Goal: Task Accomplishment & Management: Complete application form

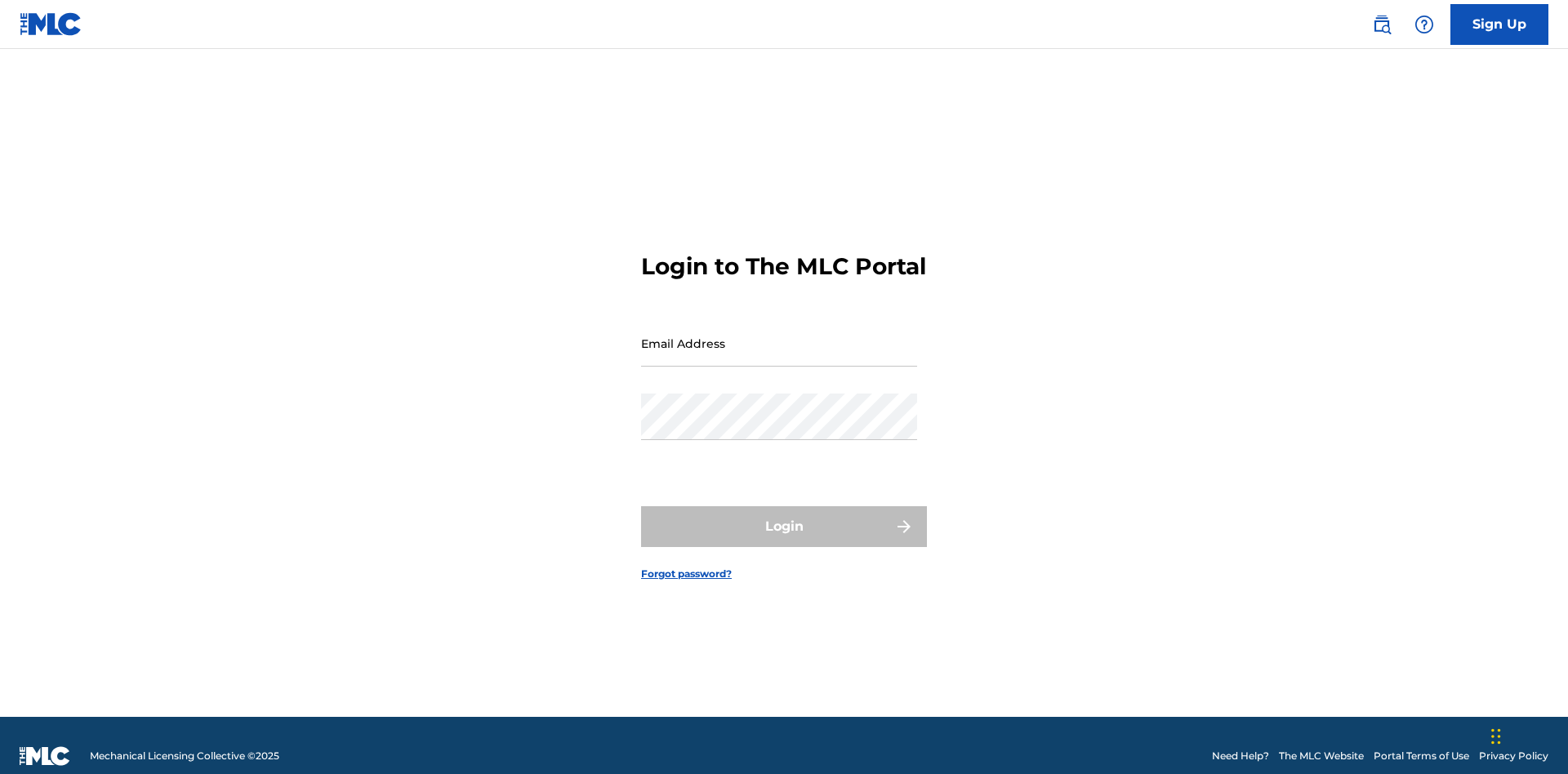
scroll to position [21, 0]
click at [1499, 24] on link "Sign Up" at bounding box center [1499, 24] width 98 height 41
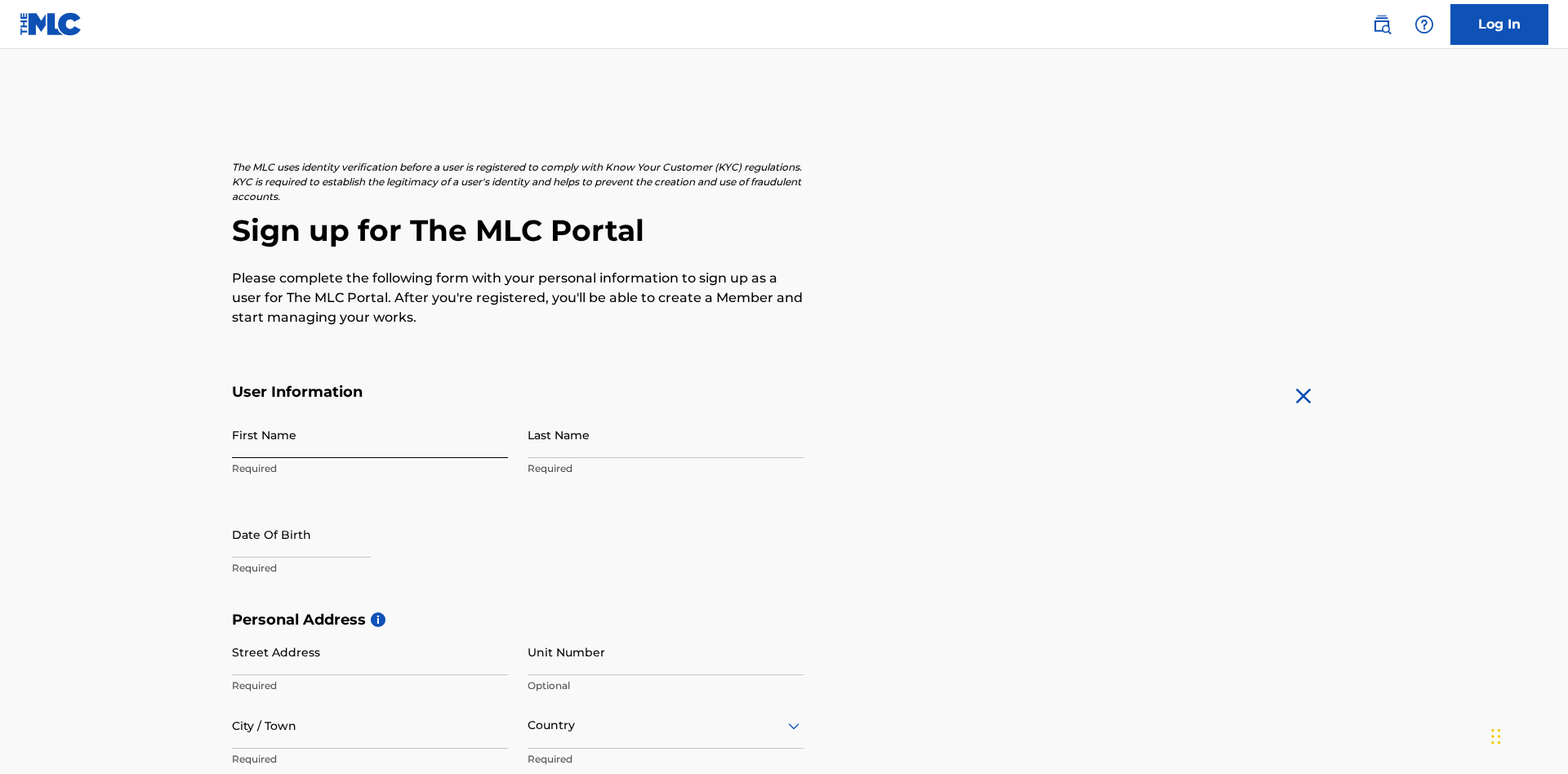
click at [370, 411] on input "First Name" at bounding box center [370, 434] width 276 height 47
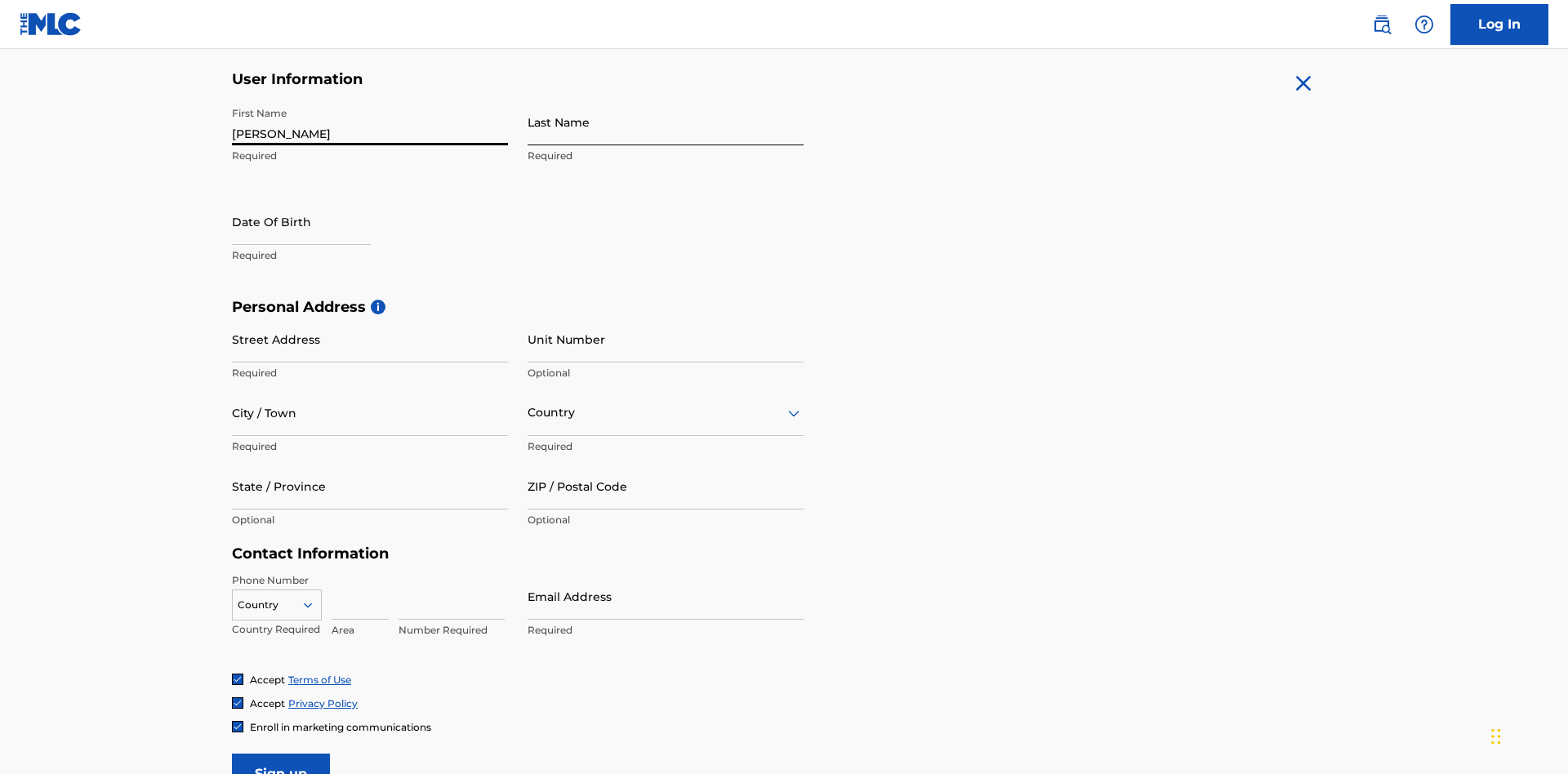
type input "Nicole"
click at [665, 121] on input "Last Name" at bounding box center [665, 121] width 276 height 47
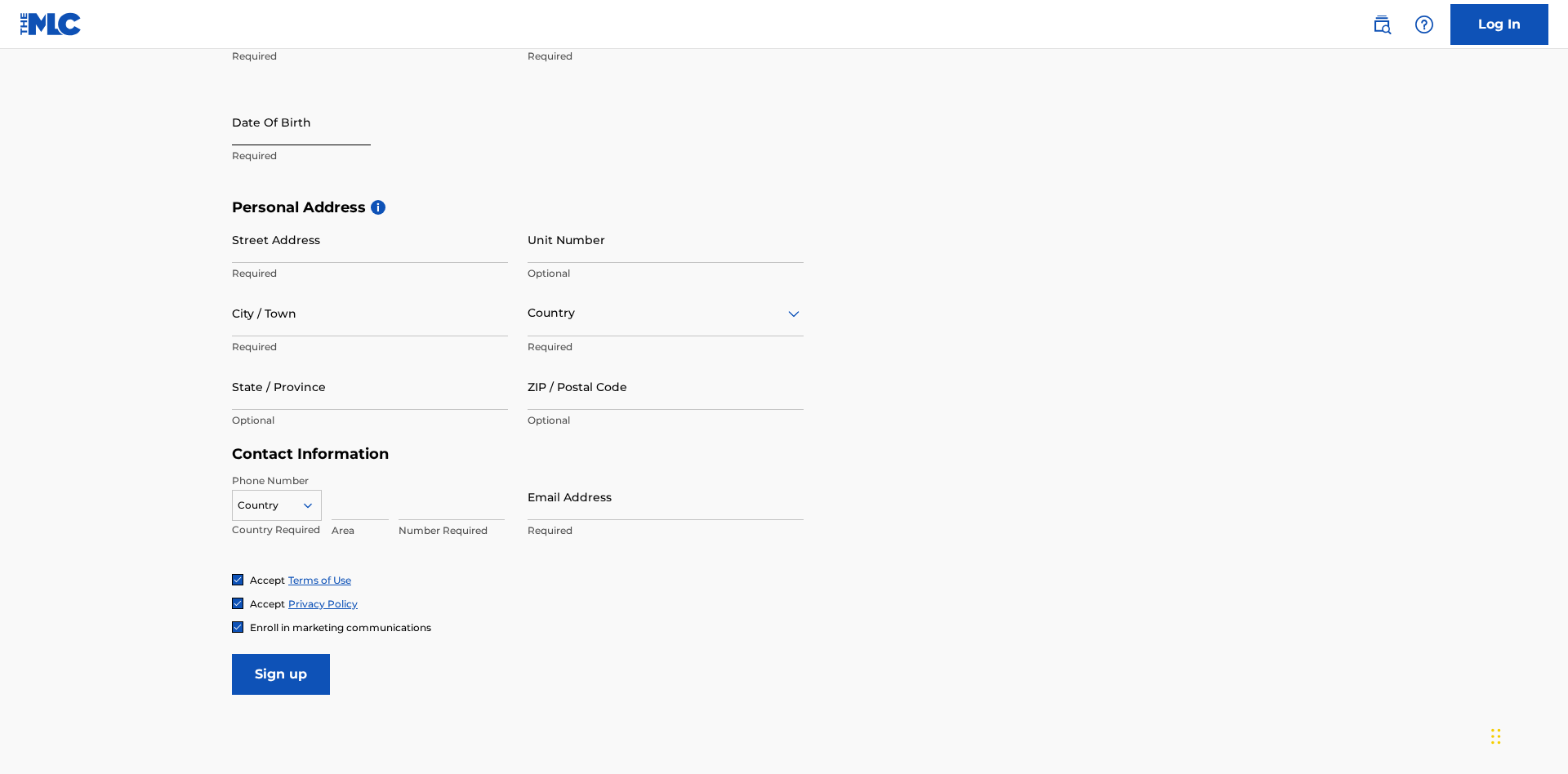
type input "Ribble"
click at [315, 123] on input "text" at bounding box center [301, 121] width 139 height 47
select select "7"
select select "2025"
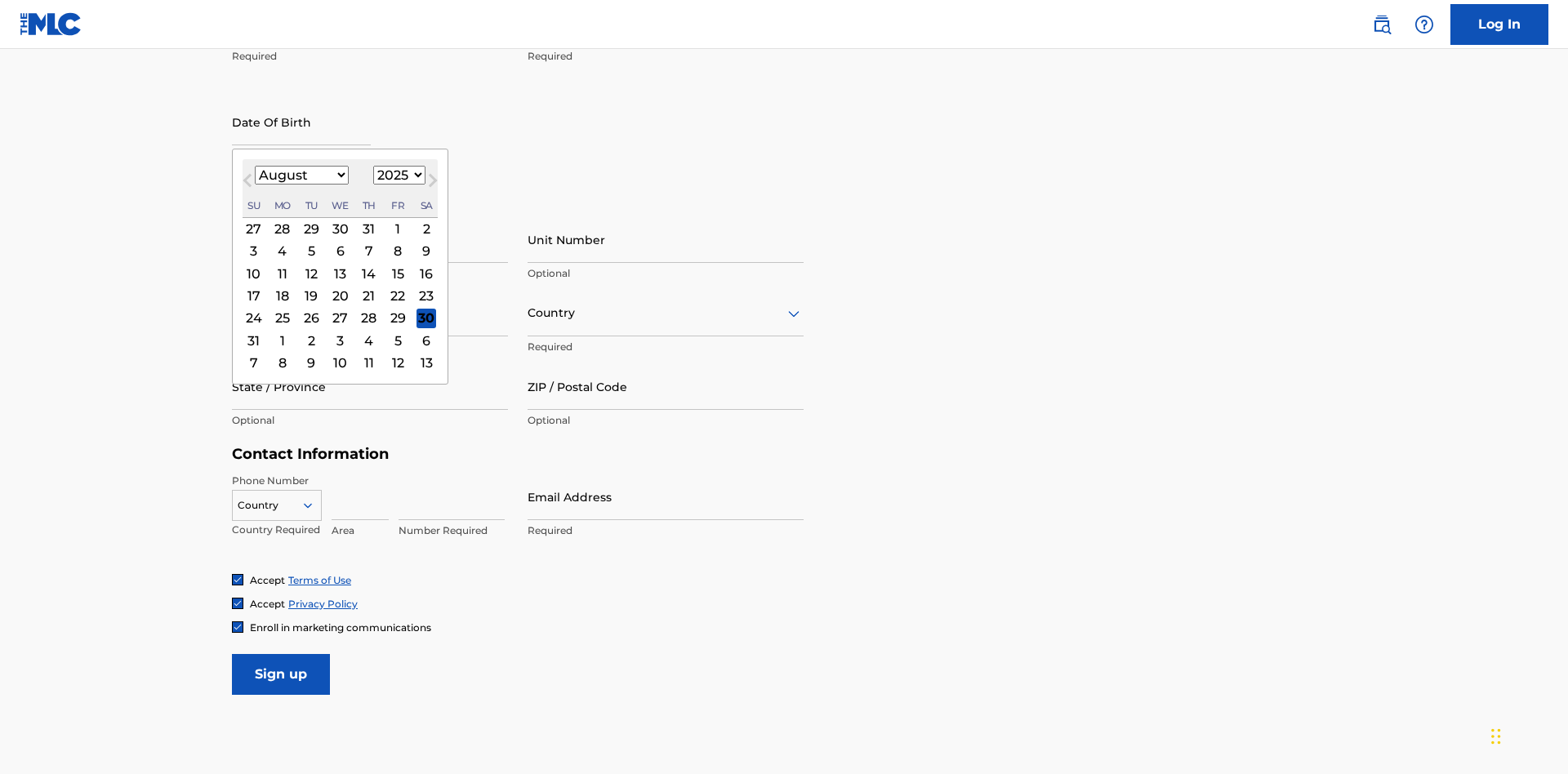
click at [300, 175] on select "January February March April May June July August September October November De…" at bounding box center [301, 175] width 94 height 19
select select "0"
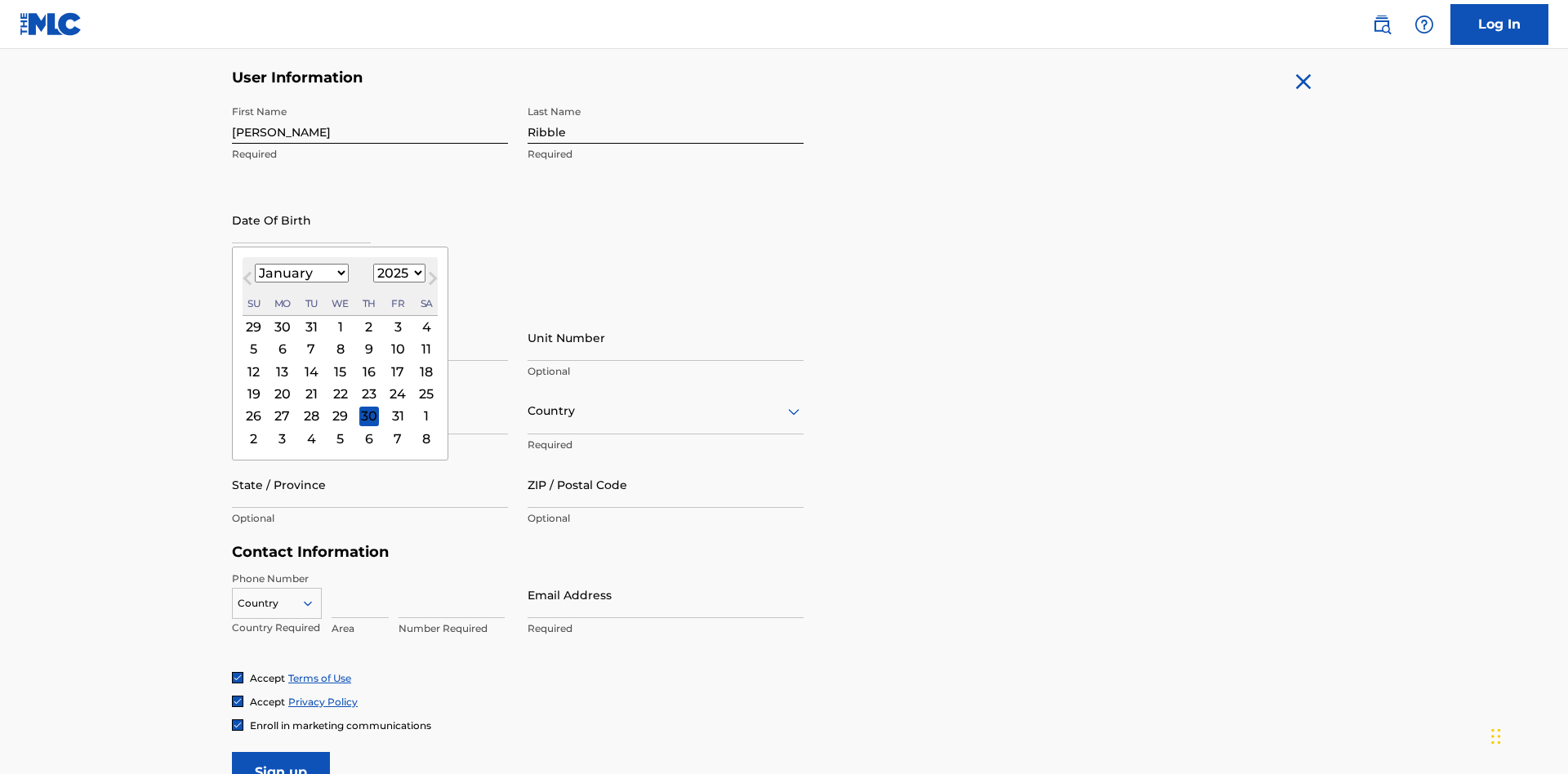
click at [397, 272] on select "1900 1901 1902 1903 1904 1905 1906 1907 1908 1909 1910 1911 1912 1913 1914 1915…" at bounding box center [399, 273] width 53 height 19
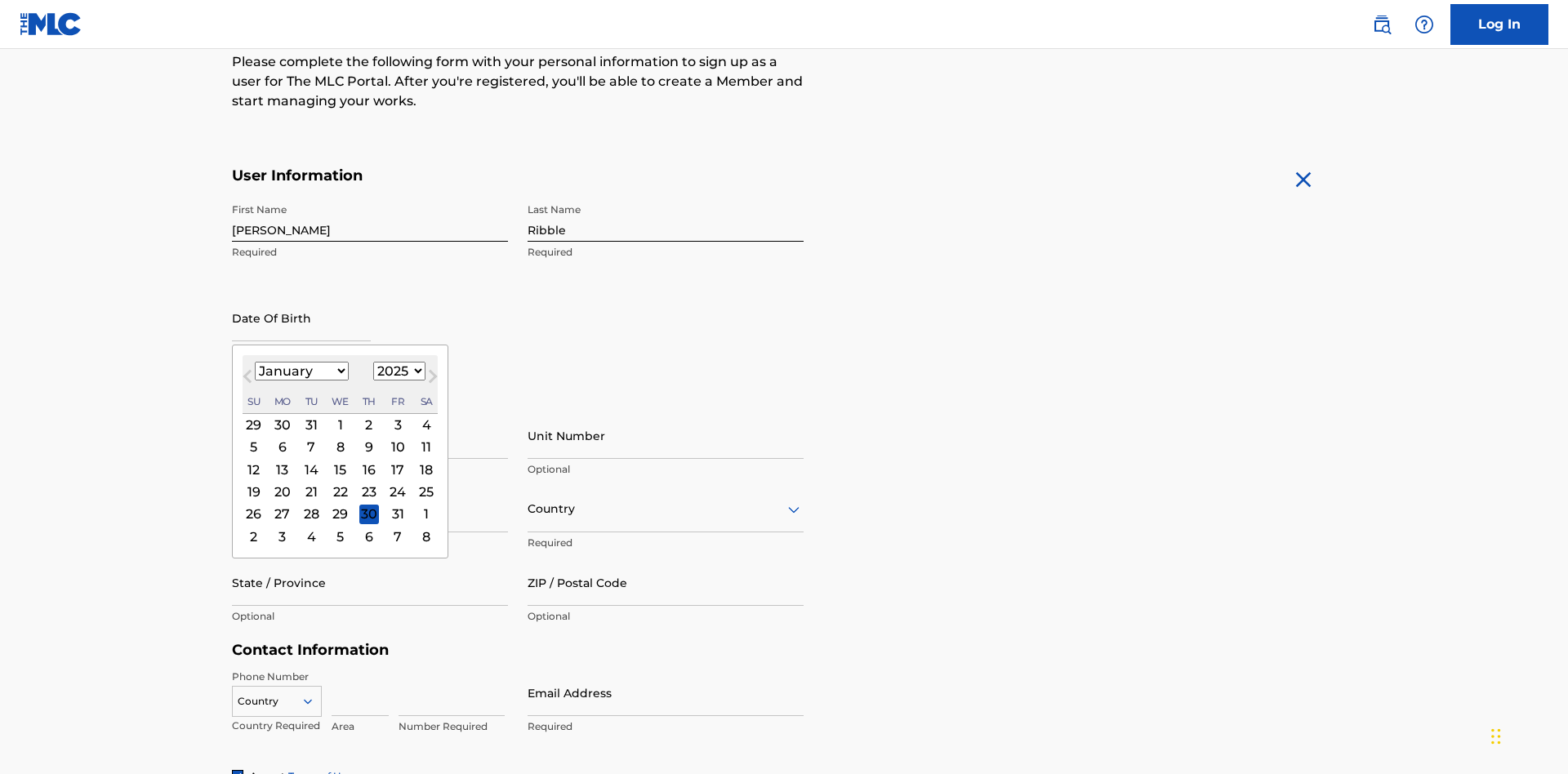
select select "1985"
click at [397, 371] on select "1900 1901 1902 1903 1904 1905 1906 1907 1908 1909 1910 1911 1912 1913 1914 1915…" at bounding box center [399, 371] width 53 height 19
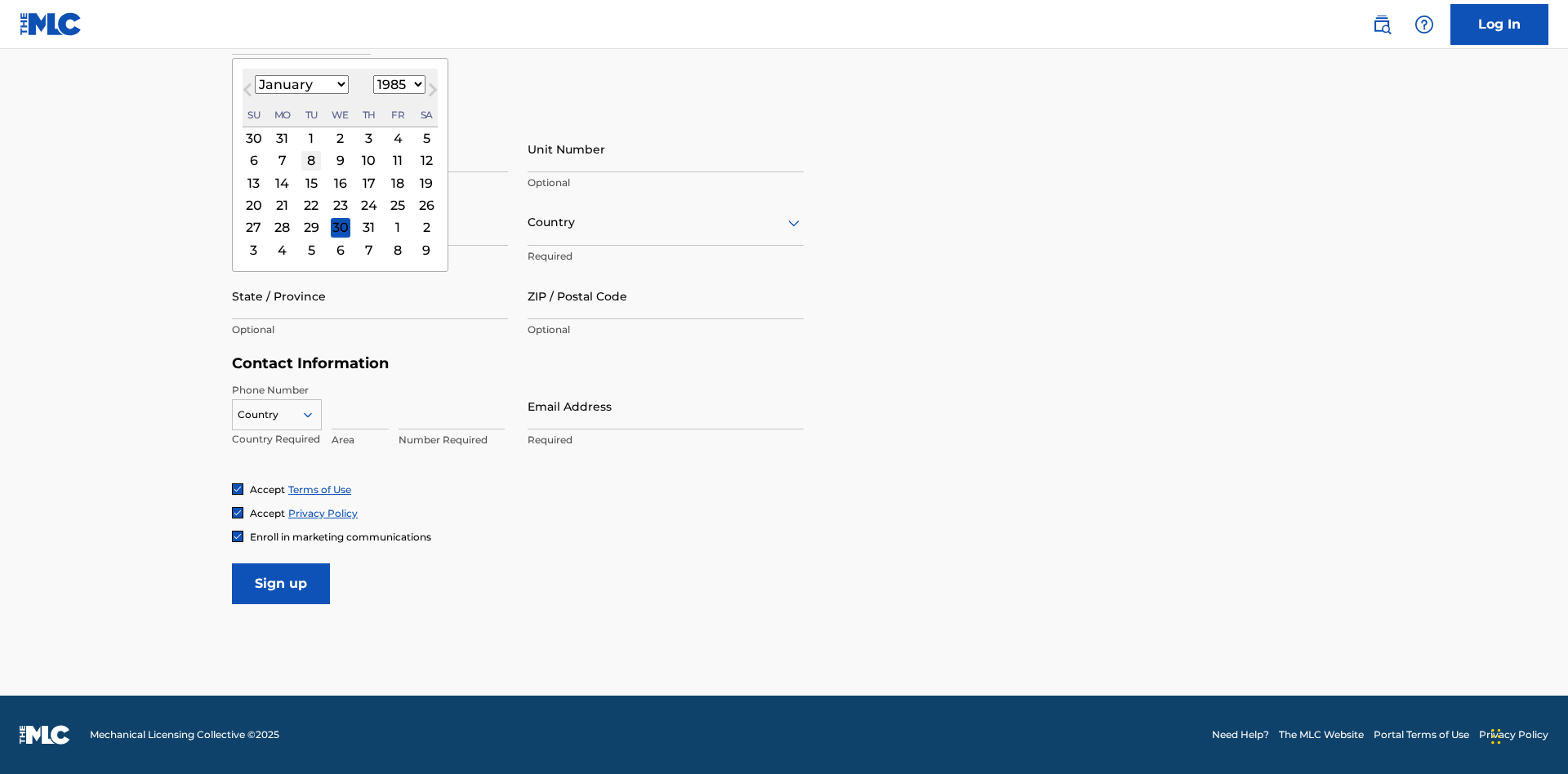
click at [311, 160] on div "8" at bounding box center [311, 161] width 19 height 19
type input "January 8 1985"
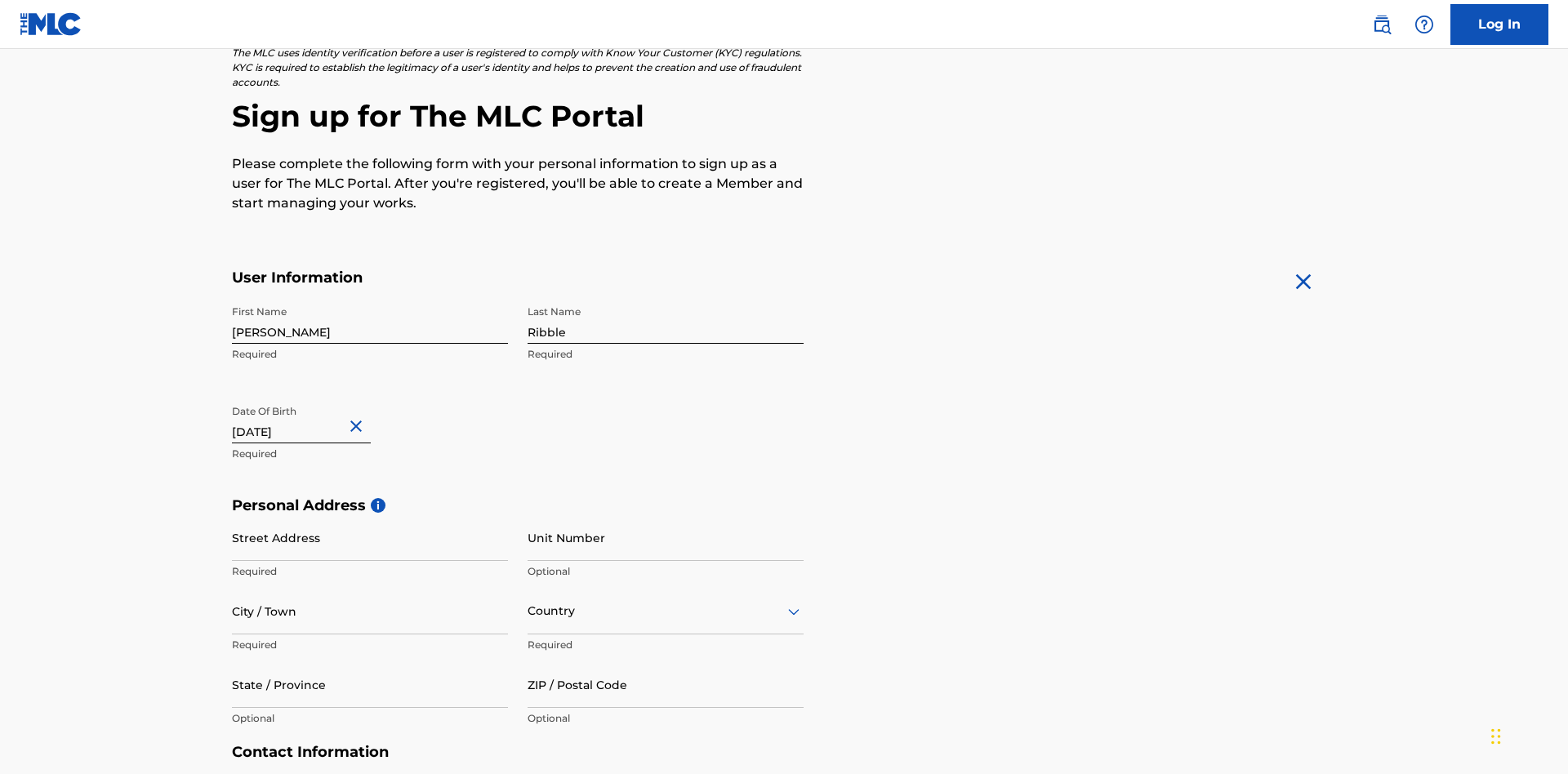
scroll to position [503, 0]
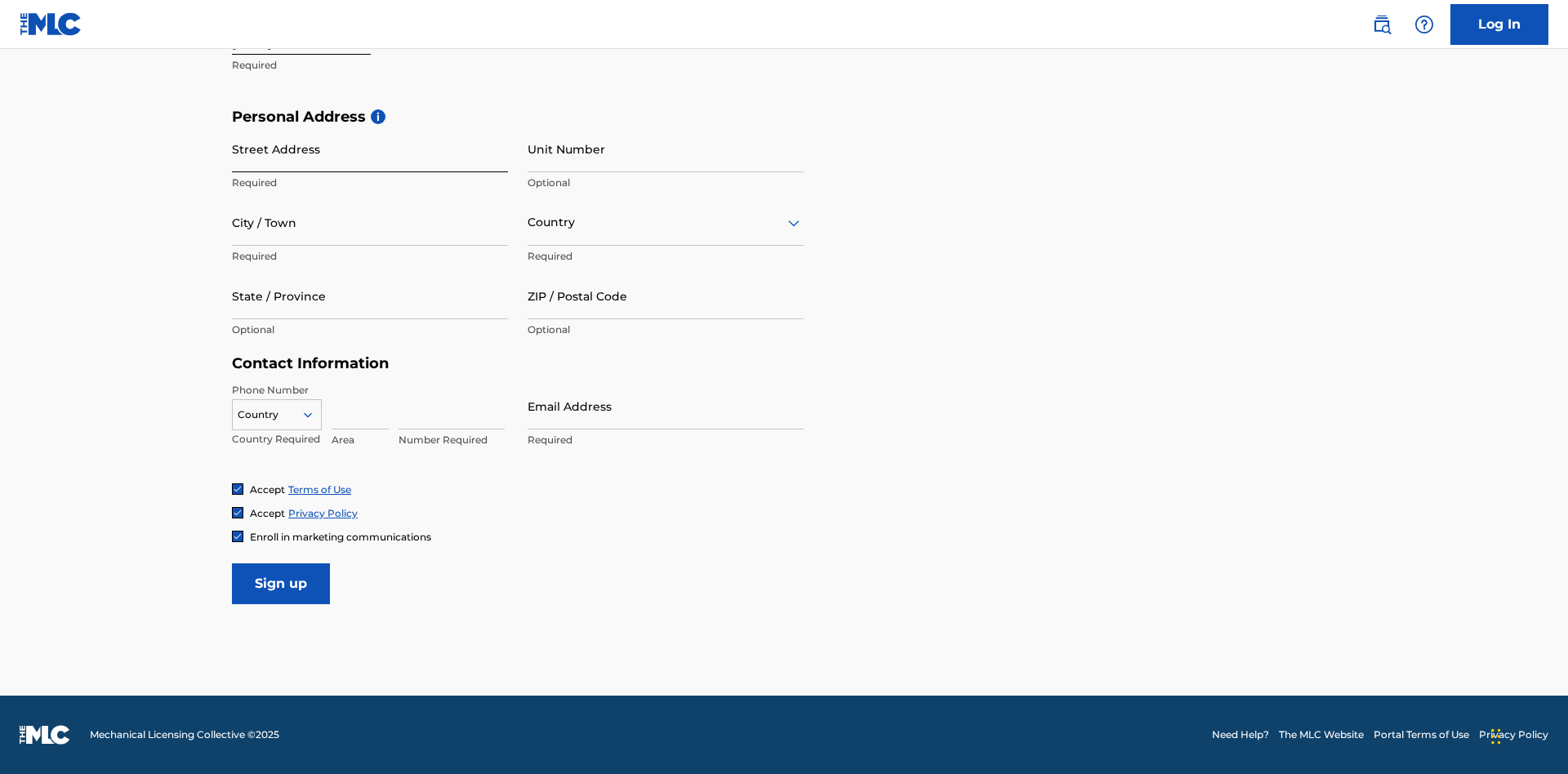
click at [370, 148] on input "Street Address" at bounding box center [370, 149] width 276 height 47
type input "9909 Elks Run Rd"
click at [370, 222] on input "City / Town" at bounding box center [370, 222] width 276 height 47
type input "Roseville"
click at [529, 222] on input "text" at bounding box center [529, 223] width 3 height 17
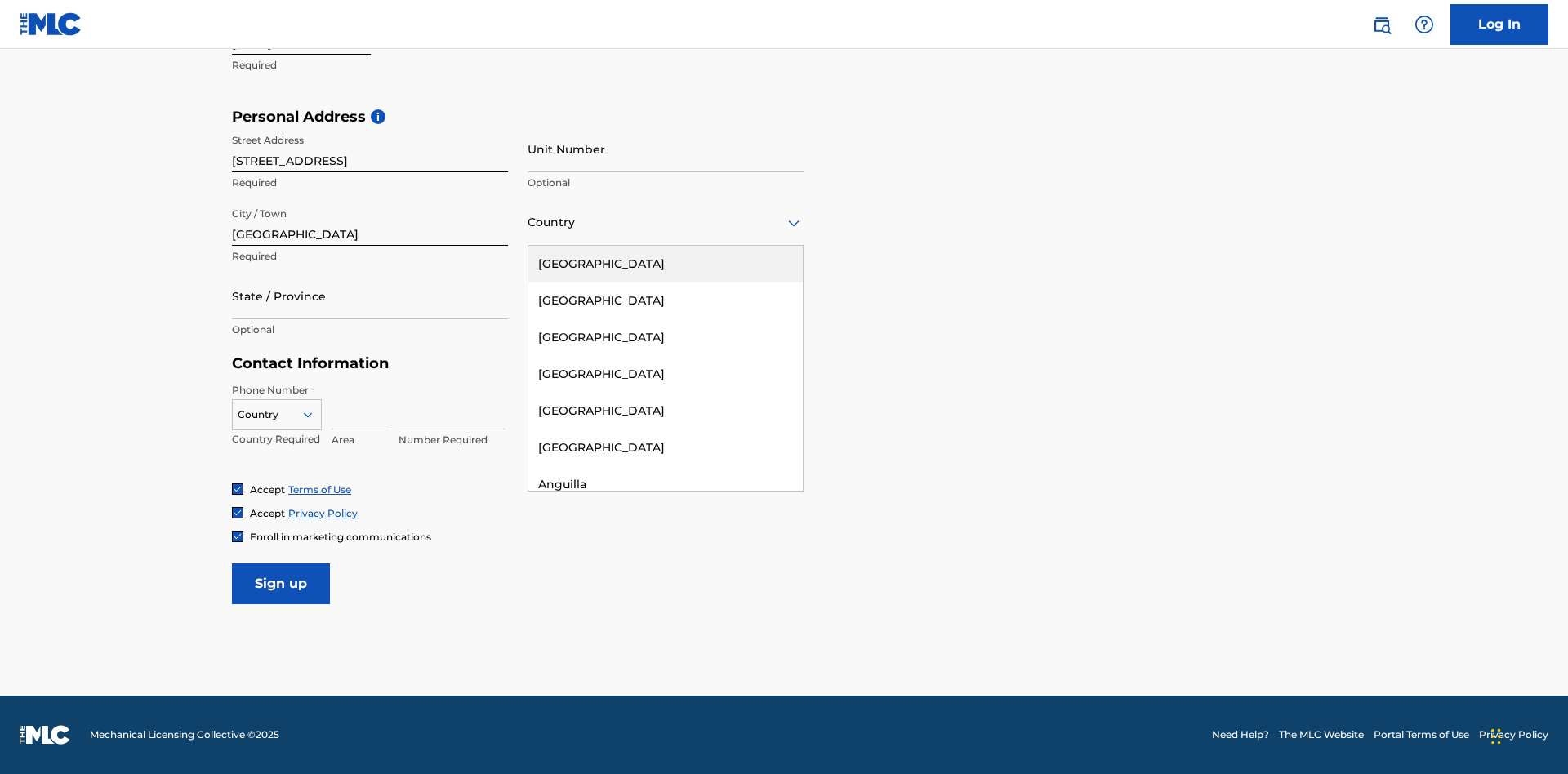
click at [665, 264] on div "United States" at bounding box center [665, 264] width 274 height 36
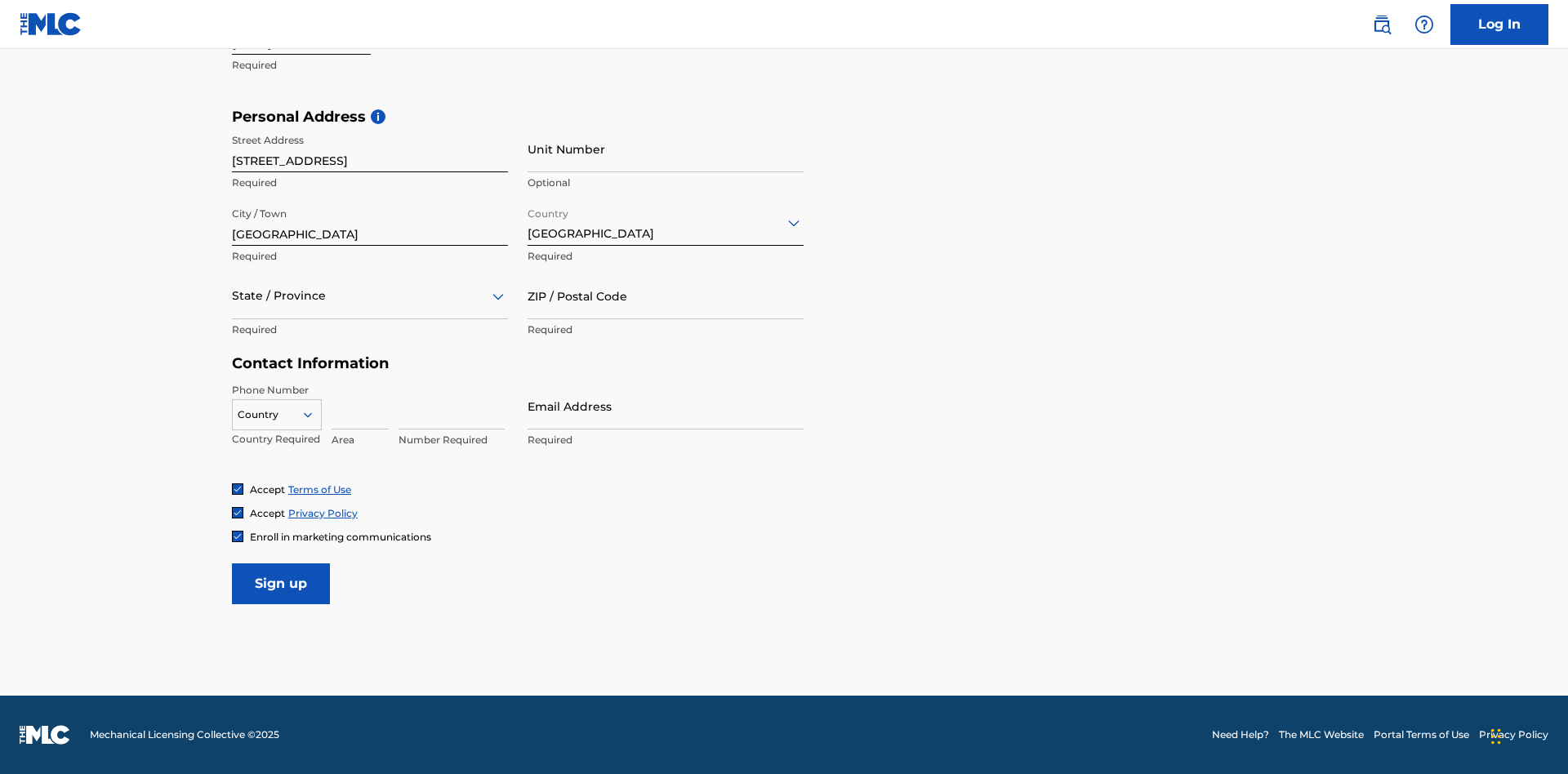
click at [370, 295] on div at bounding box center [370, 295] width 276 height 20
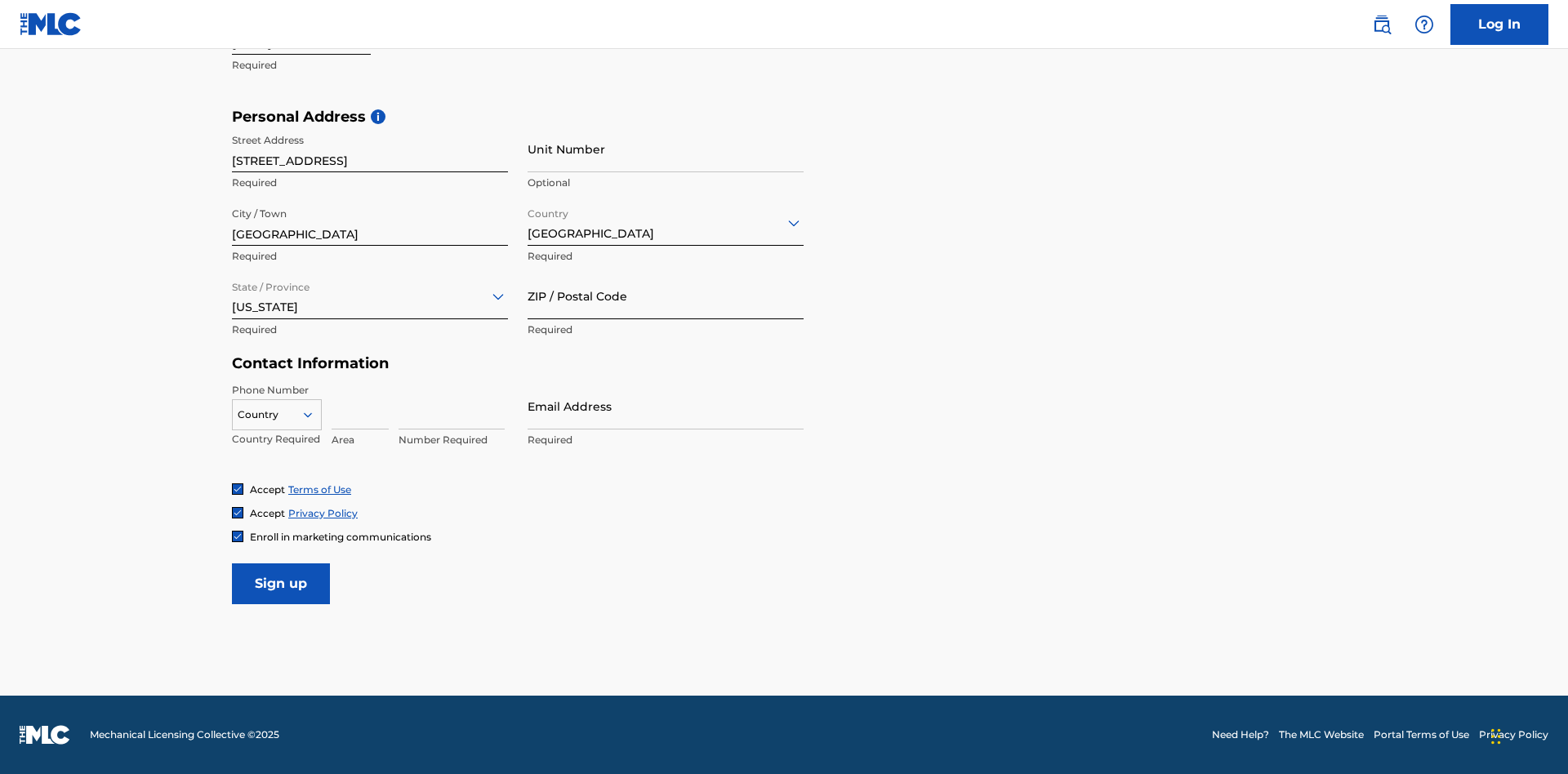
click at [665, 295] on input "ZIP / Postal Code" at bounding box center [665, 295] width 276 height 47
type input "43777"
click at [315, 414] on icon at bounding box center [307, 414] width 14 height 14
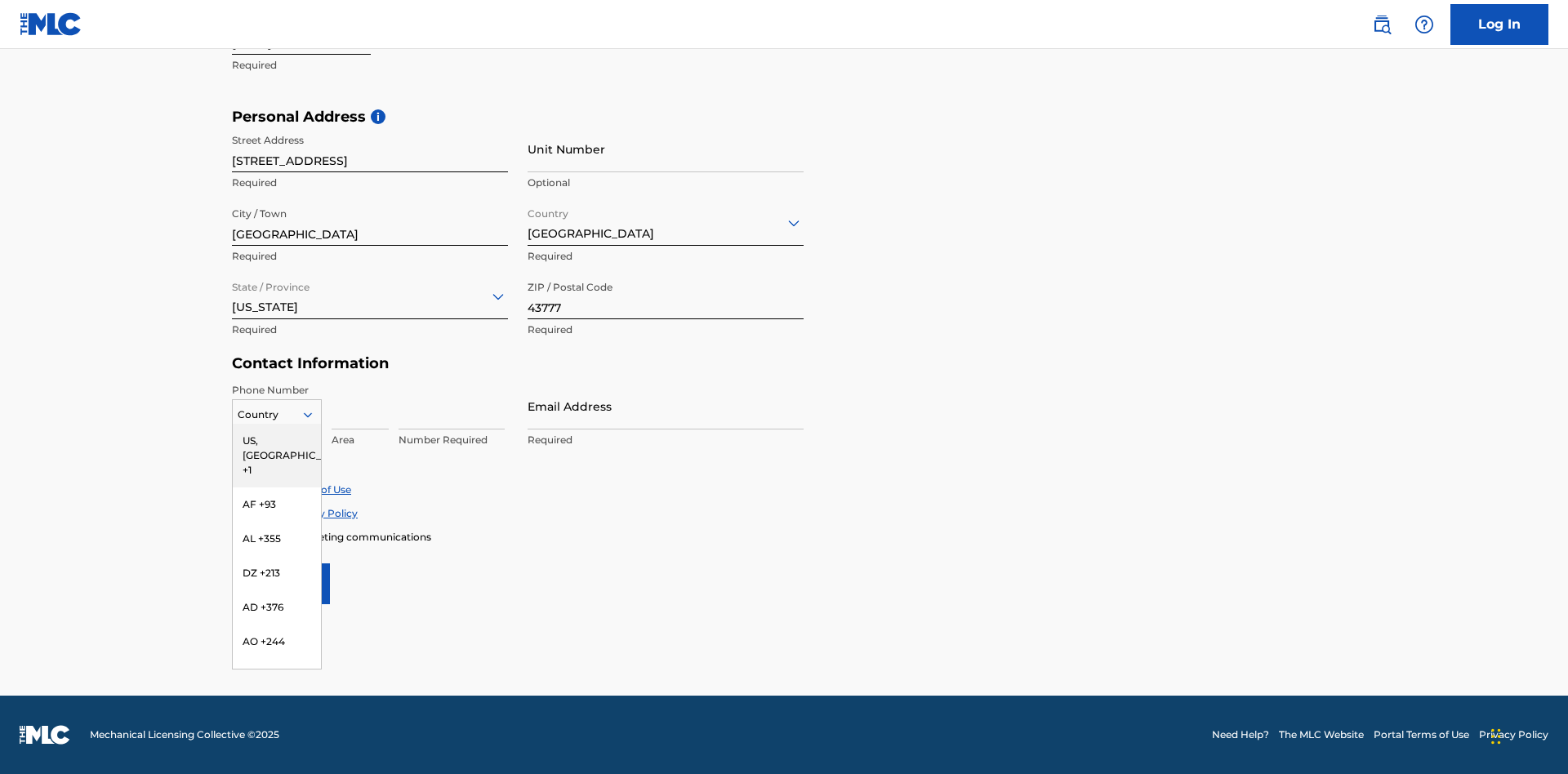
click at [277, 440] on div "US, CA +1" at bounding box center [276, 455] width 88 height 64
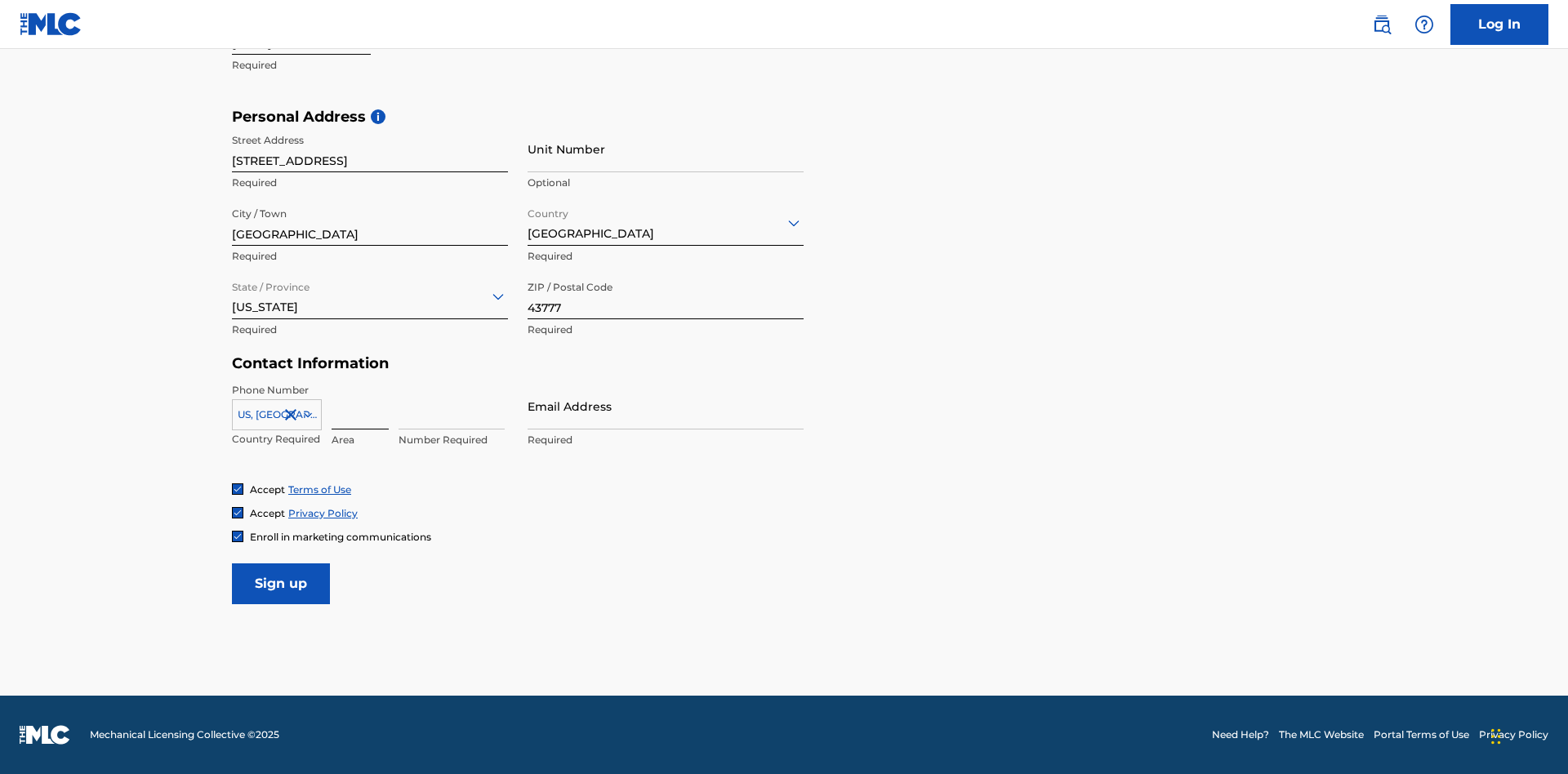
click at [360, 405] on input at bounding box center [360, 406] width 57 height 47
type input "740"
click at [451, 405] on input at bounding box center [451, 406] width 106 height 47
type input "8086351"
click at [665, 405] on input "Email Address" at bounding box center [665, 406] width 276 height 47
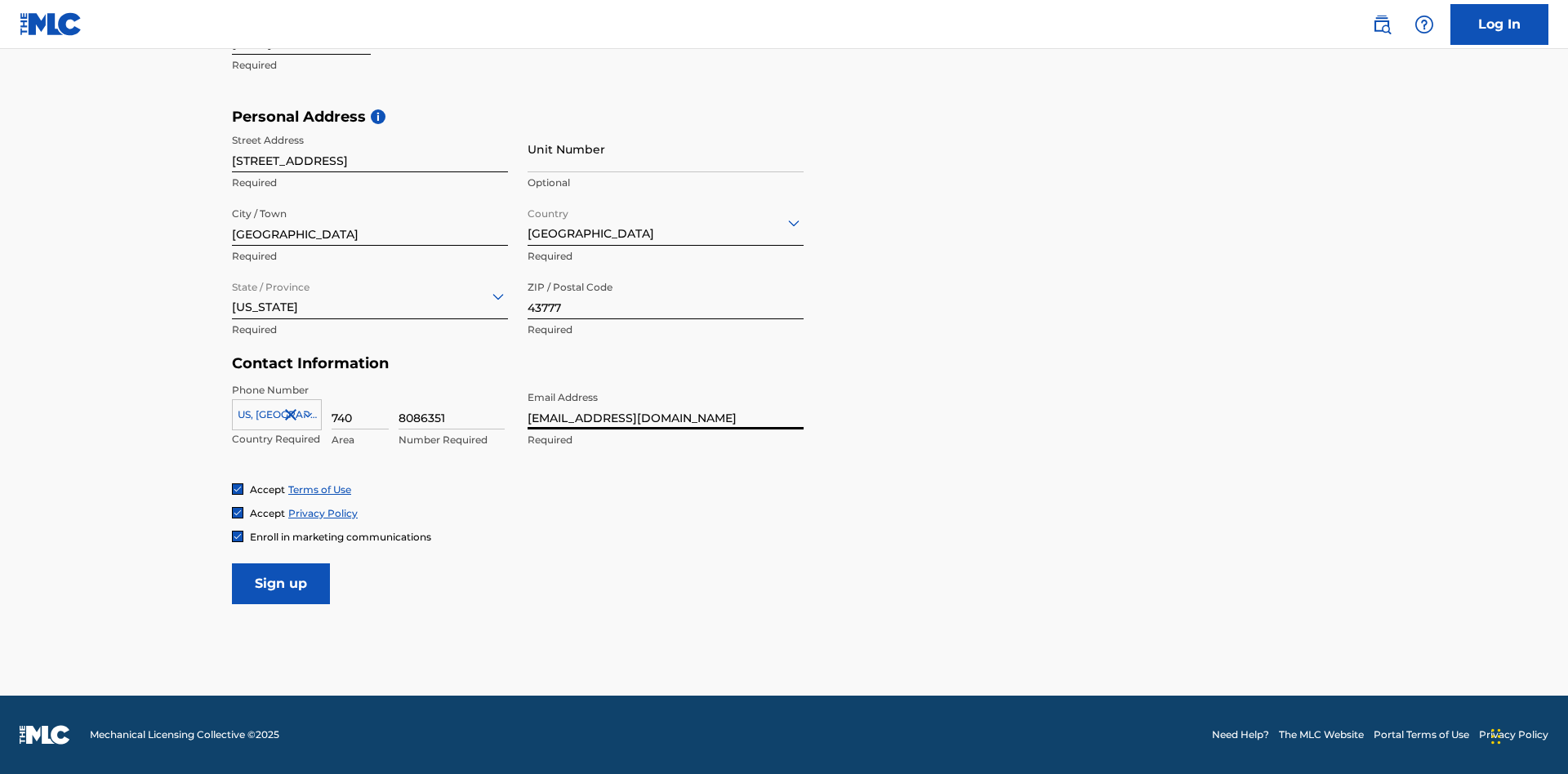
scroll to position [0, 49]
type input "495a9616-b2d2-44a5-ad10-ff648bb4d800@mailslurp.biz"
click at [281, 583] on input "Sign up" at bounding box center [281, 583] width 98 height 41
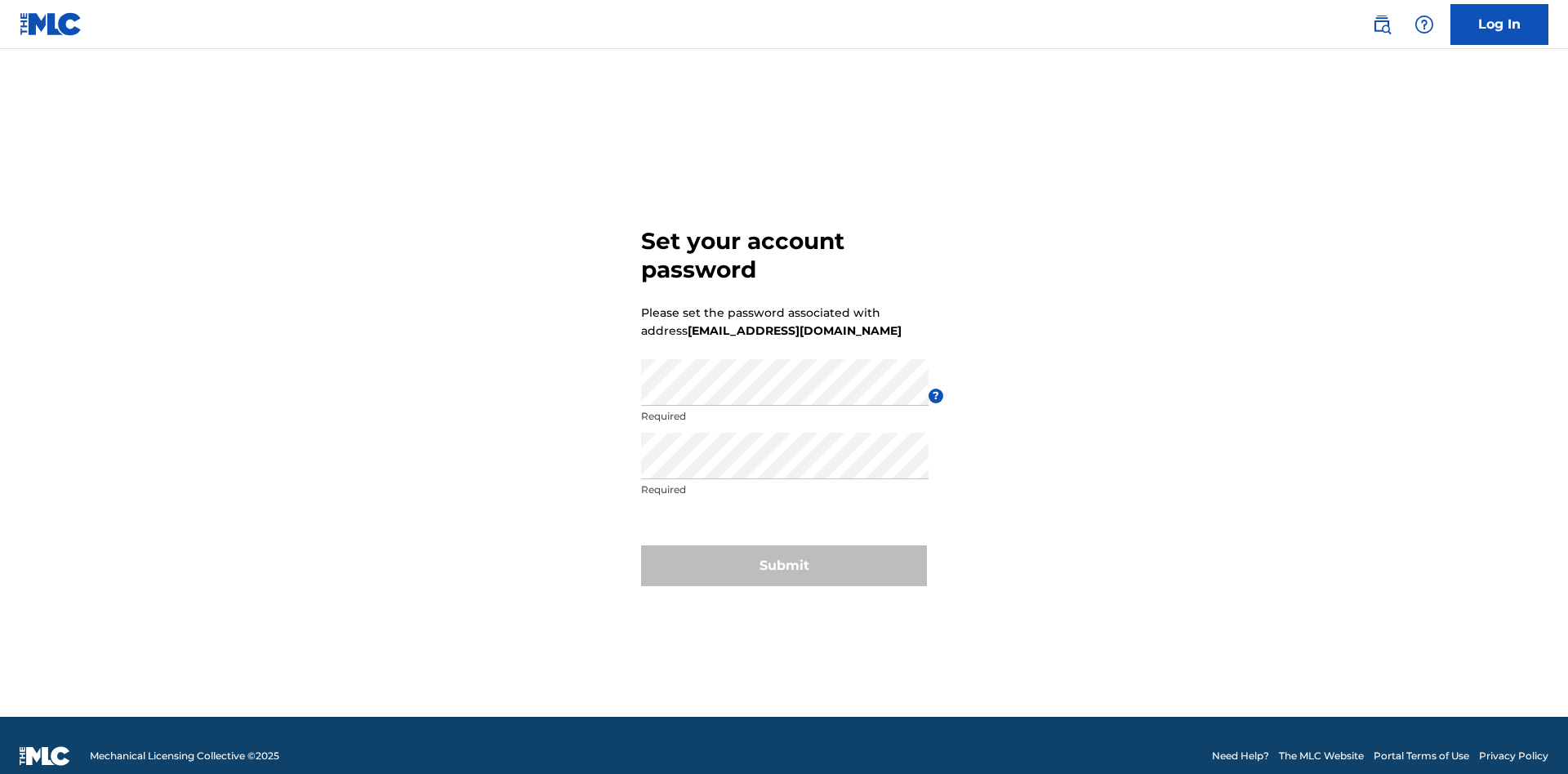
scroll to position [21, 0]
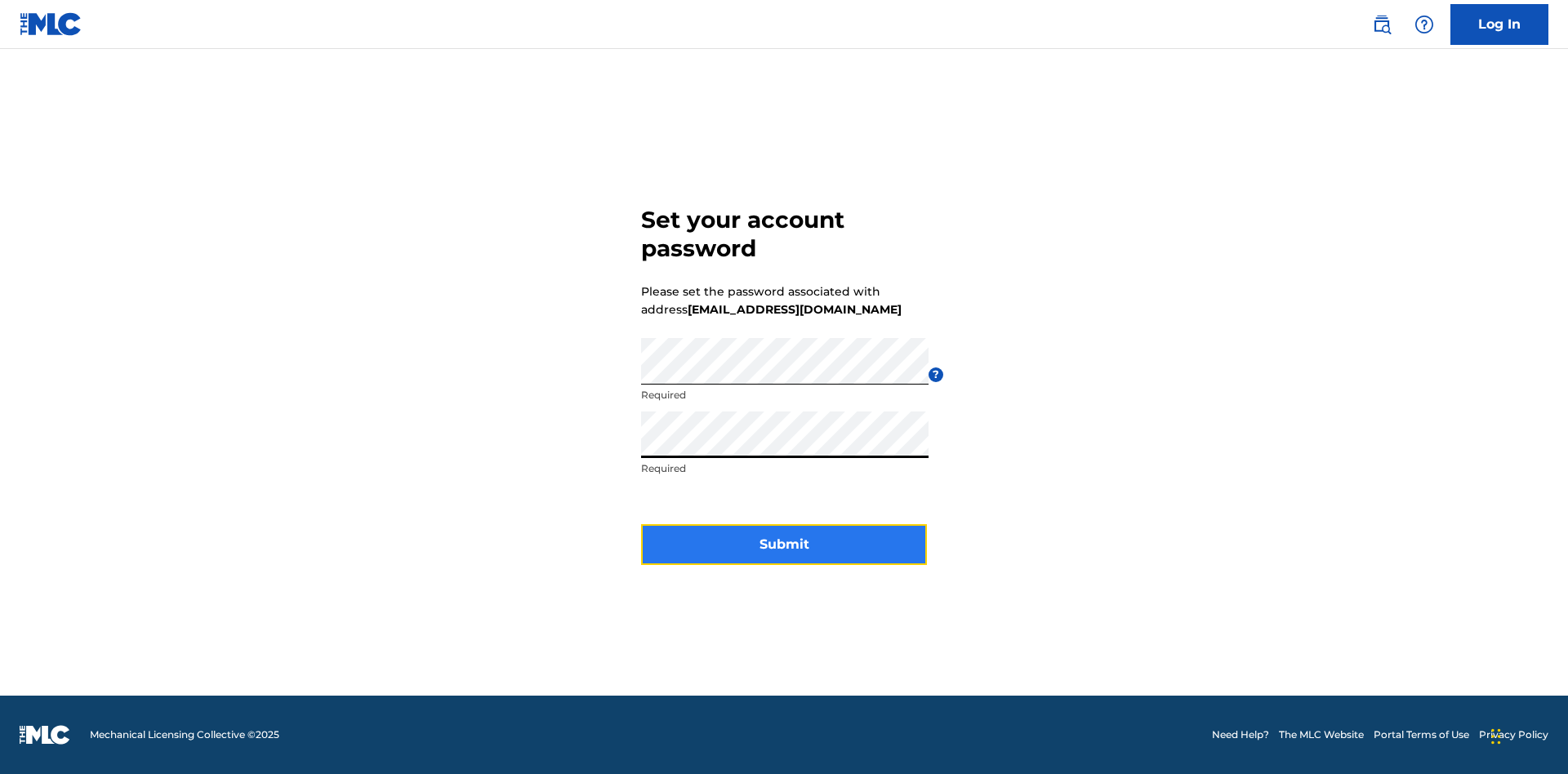
click at [784, 554] on button "Submit" at bounding box center [783, 544] width 286 height 41
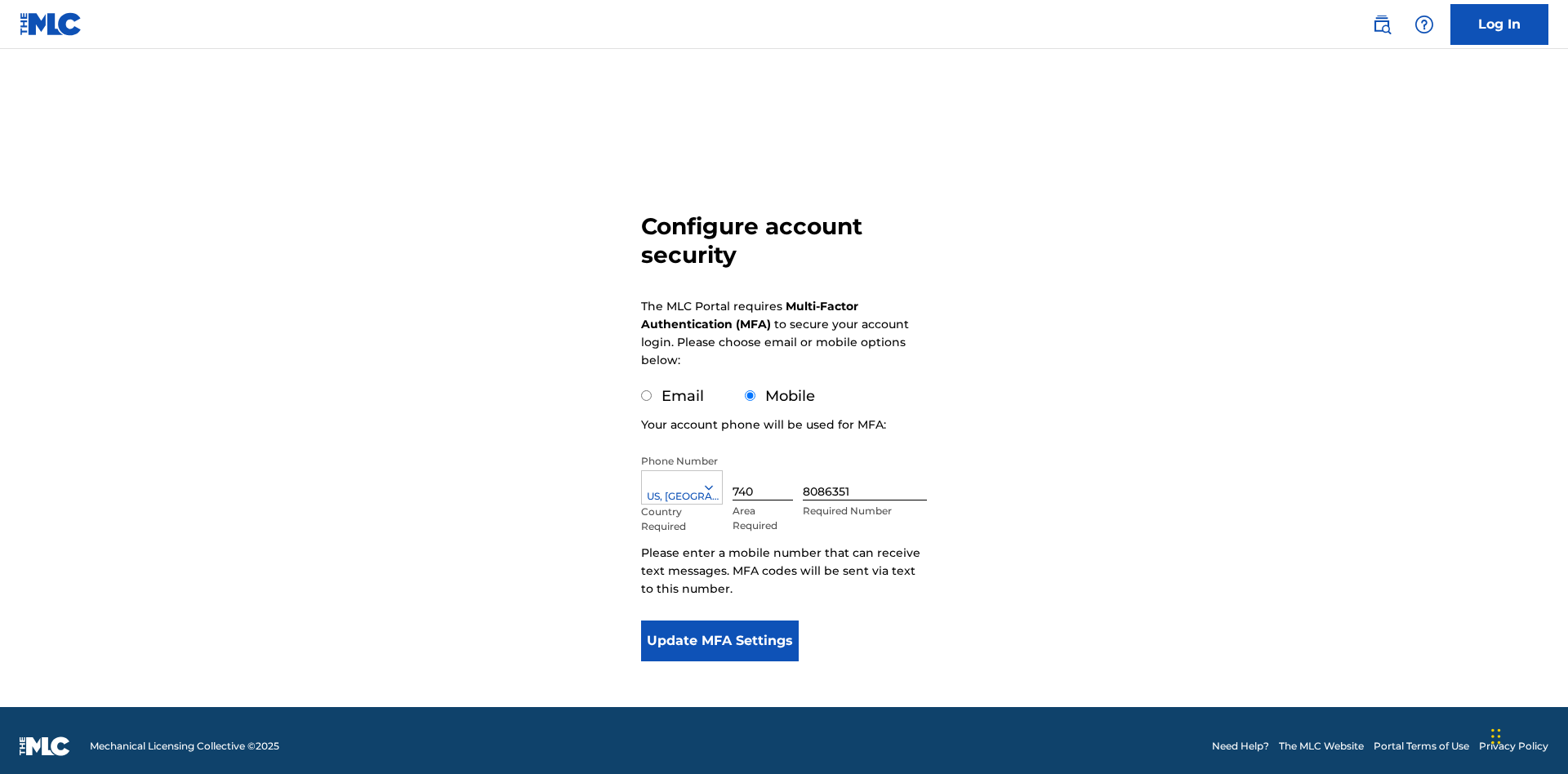
scroll to position [16, 0]
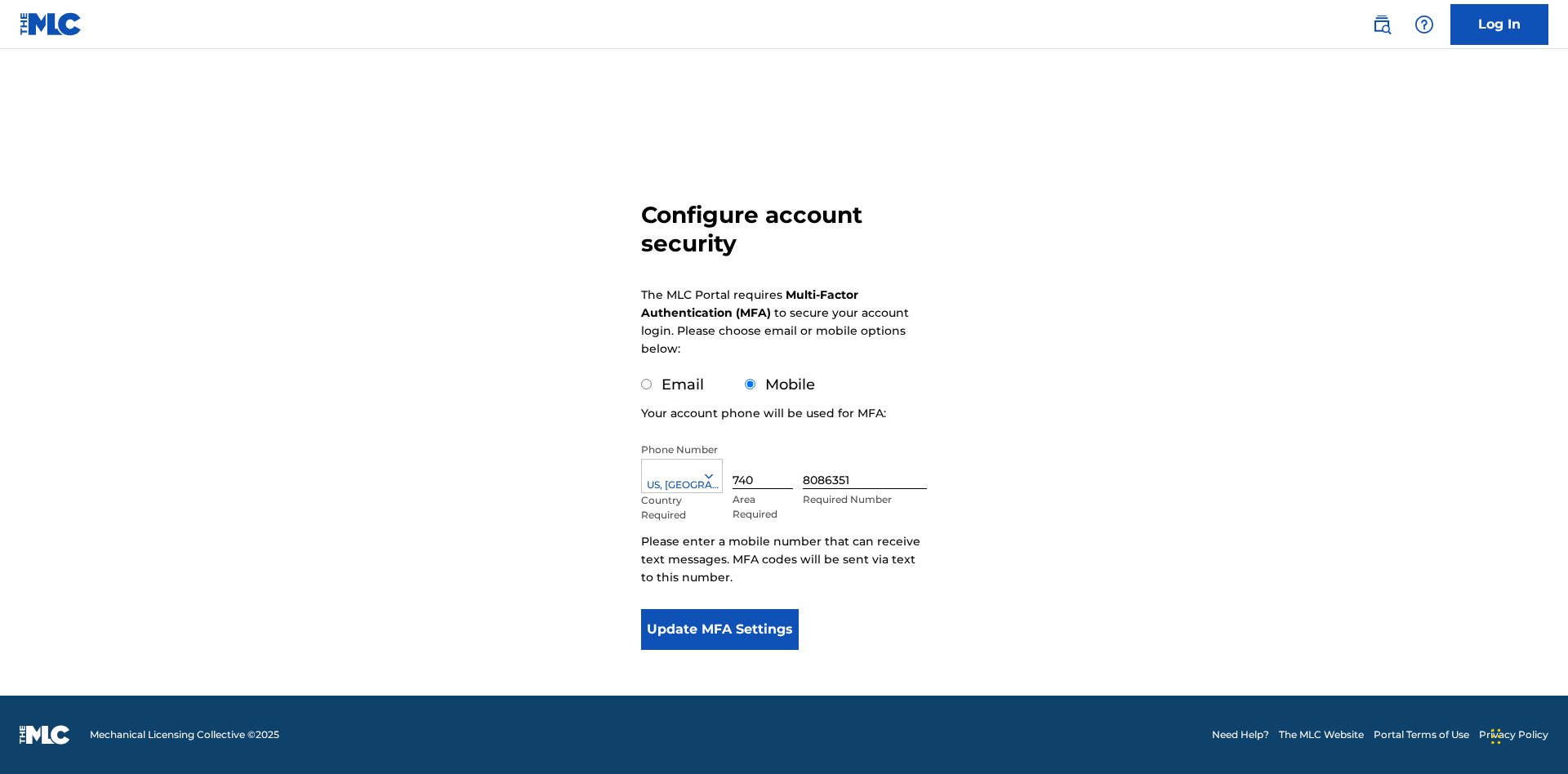
click at [646, 384] on input "Email" at bounding box center [645, 383] width 11 height 11
radio input "true"
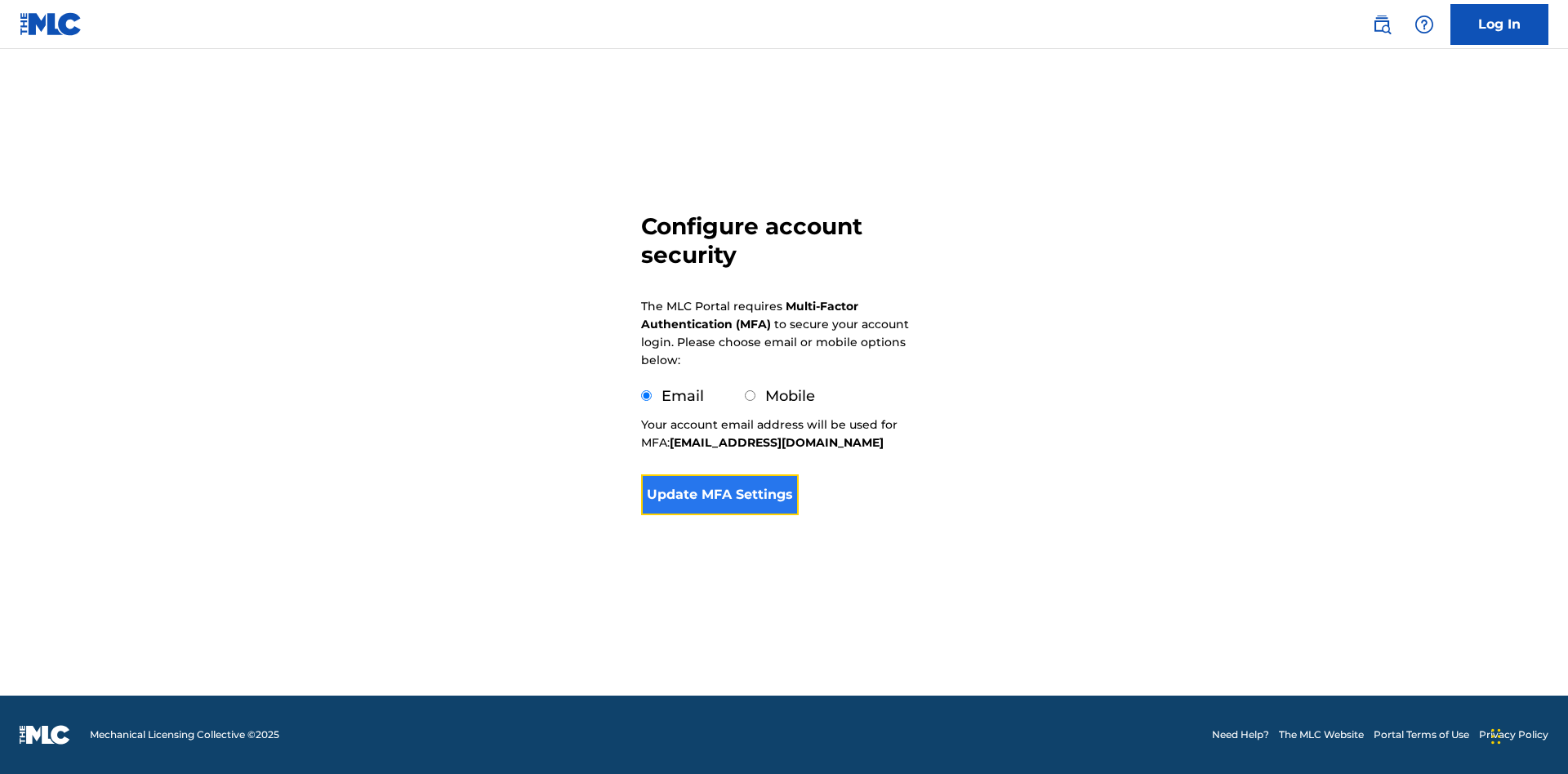
click at [719, 515] on button "Update MFA Settings" at bounding box center [719, 494] width 158 height 41
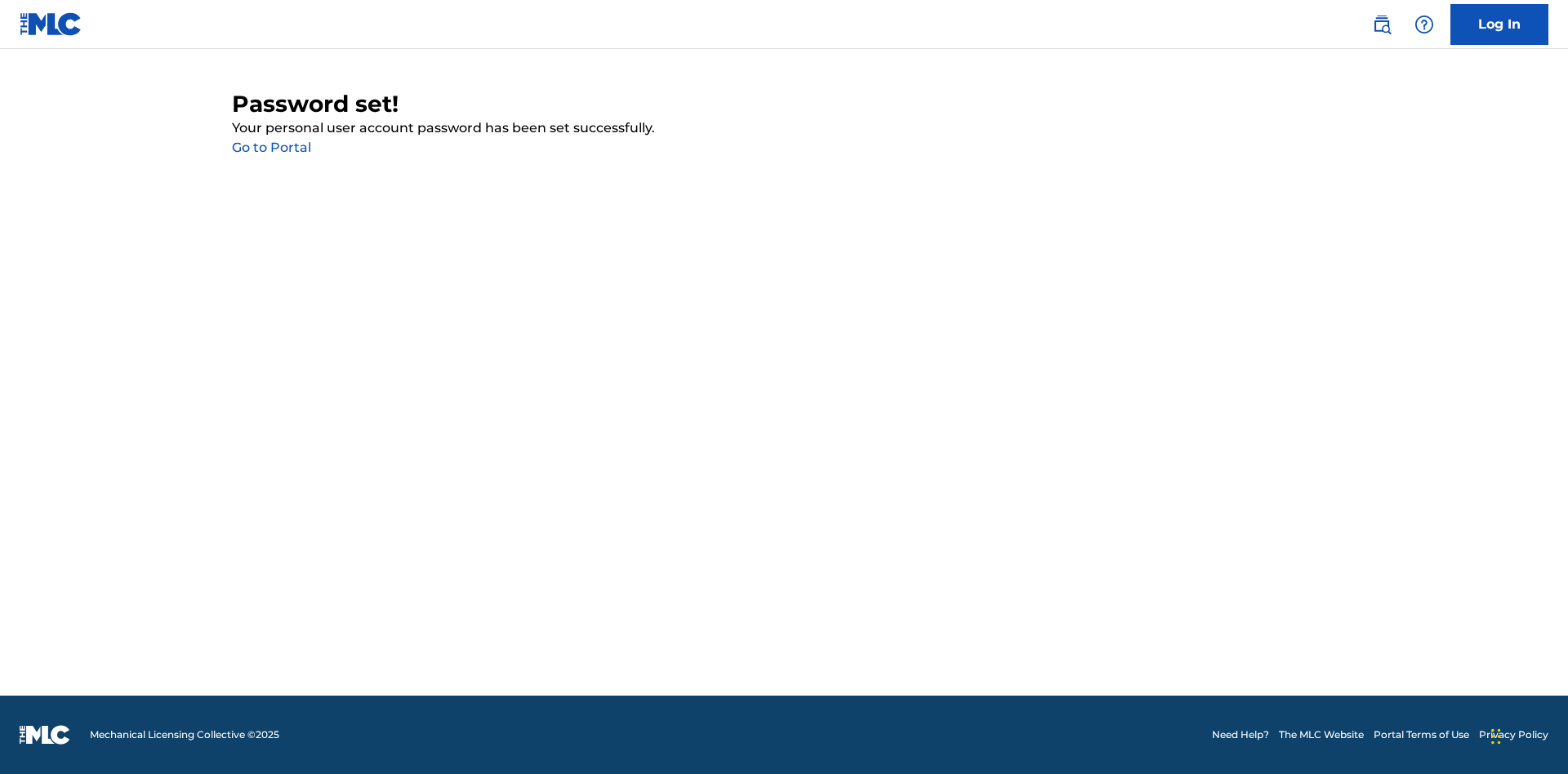
click at [272, 148] on link "Go to Portal" at bounding box center [272, 147] width 79 height 15
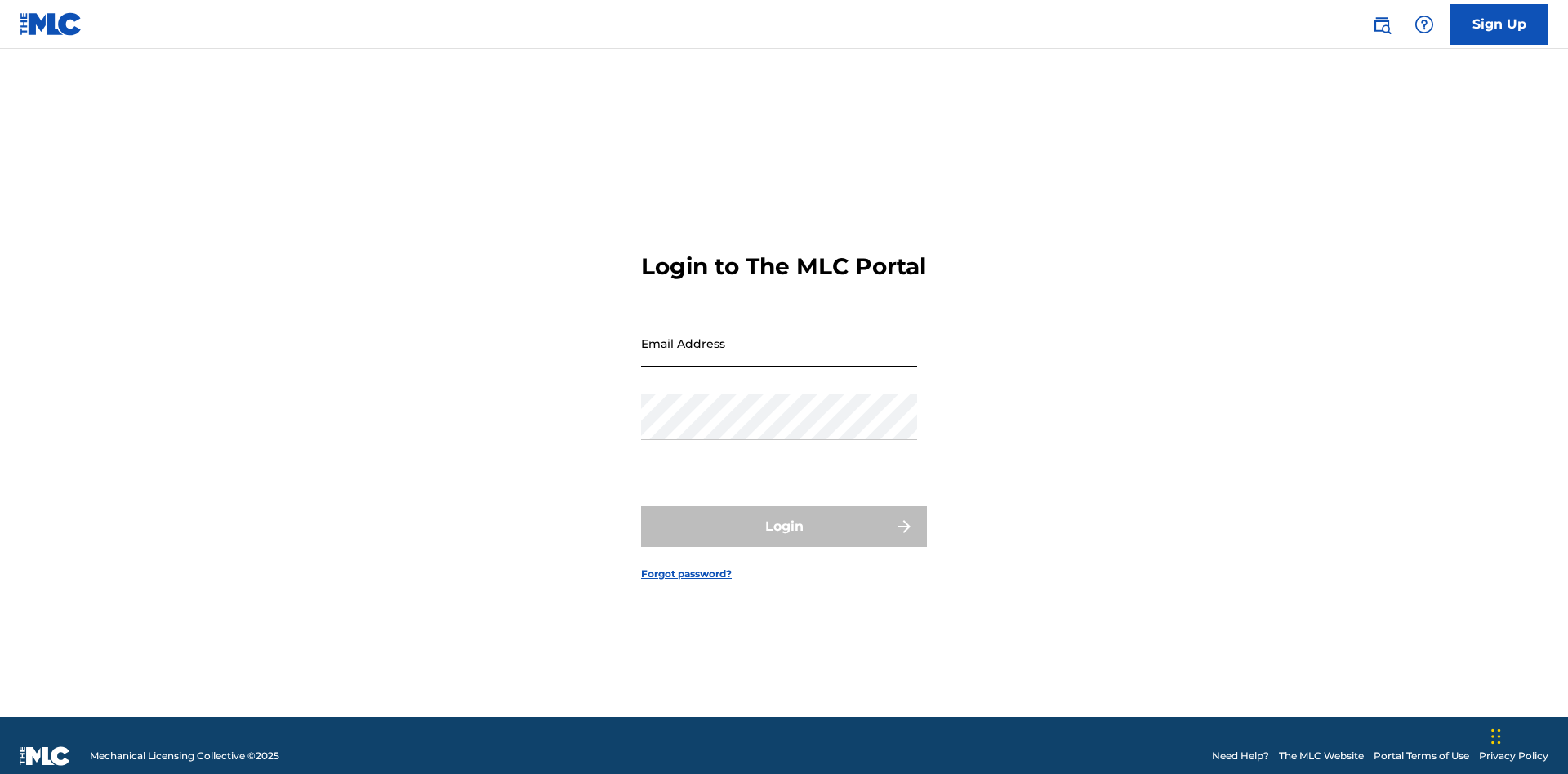
click at [779, 335] on input "Email Address" at bounding box center [778, 343] width 276 height 47
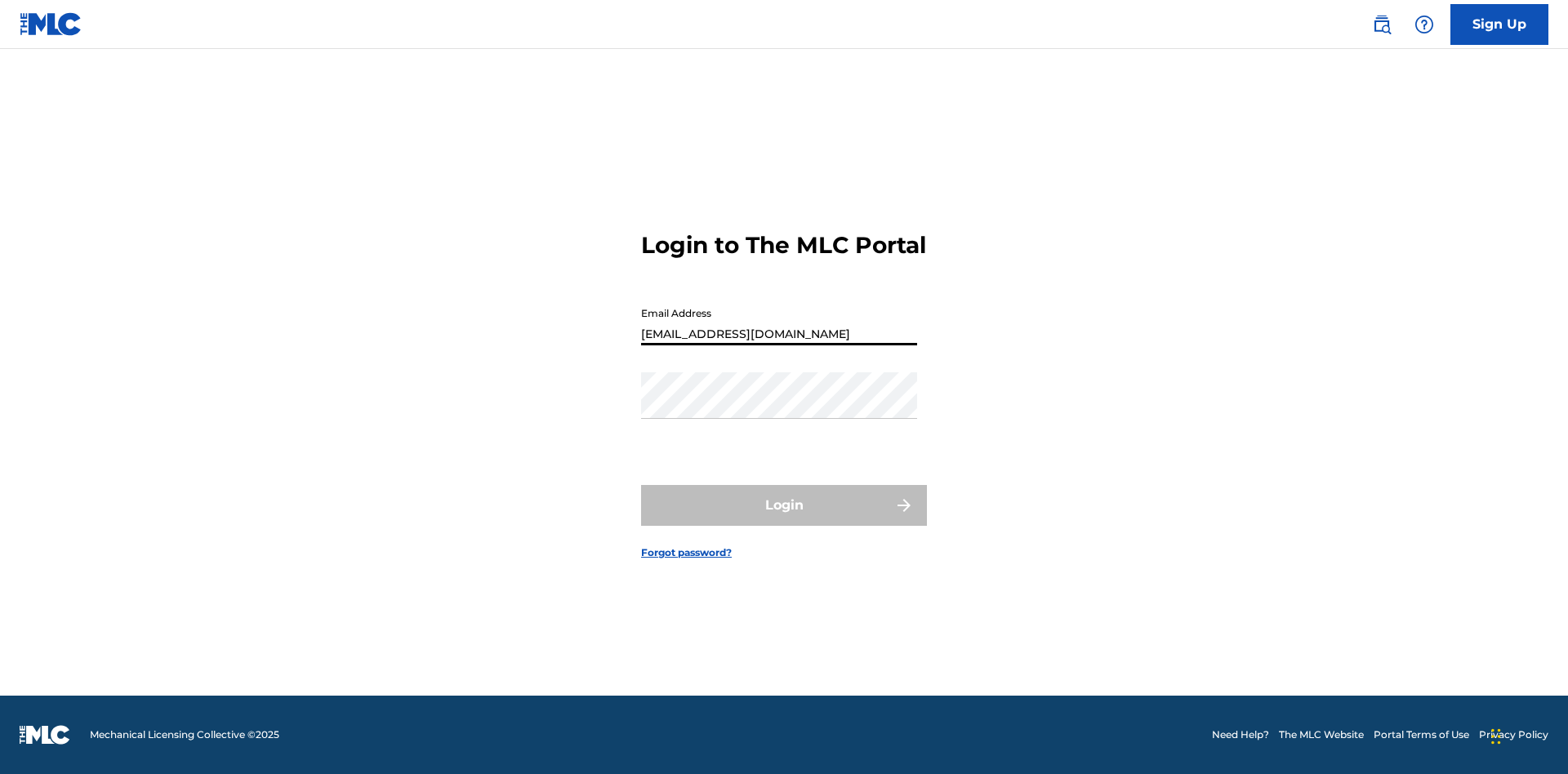
scroll to position [0, 49]
type input "495a9616-b2d2-44a5-ad10-ff648bb4d800@mailslurp.biz"
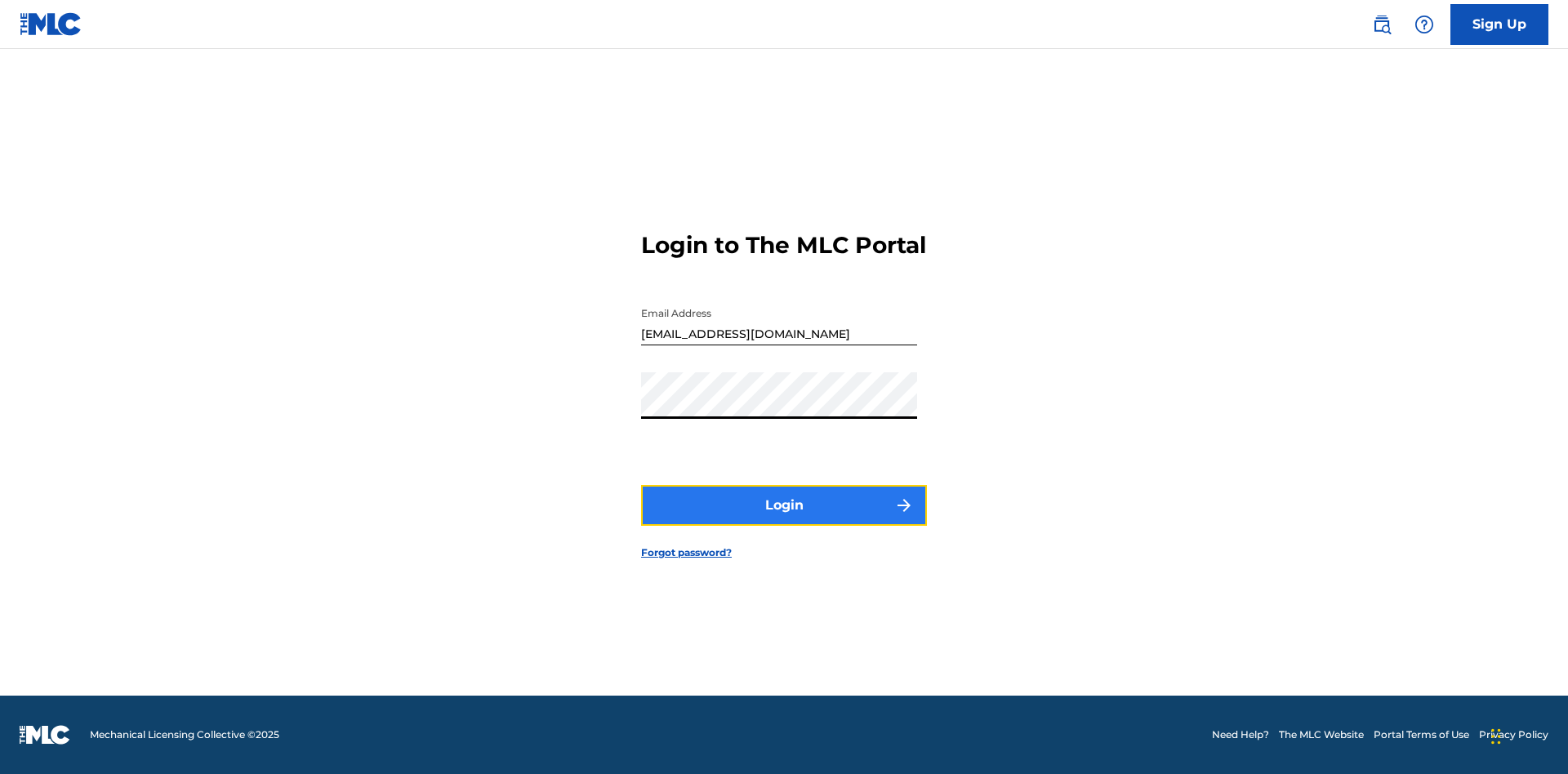
click at [784, 519] on button "Login" at bounding box center [783, 505] width 286 height 41
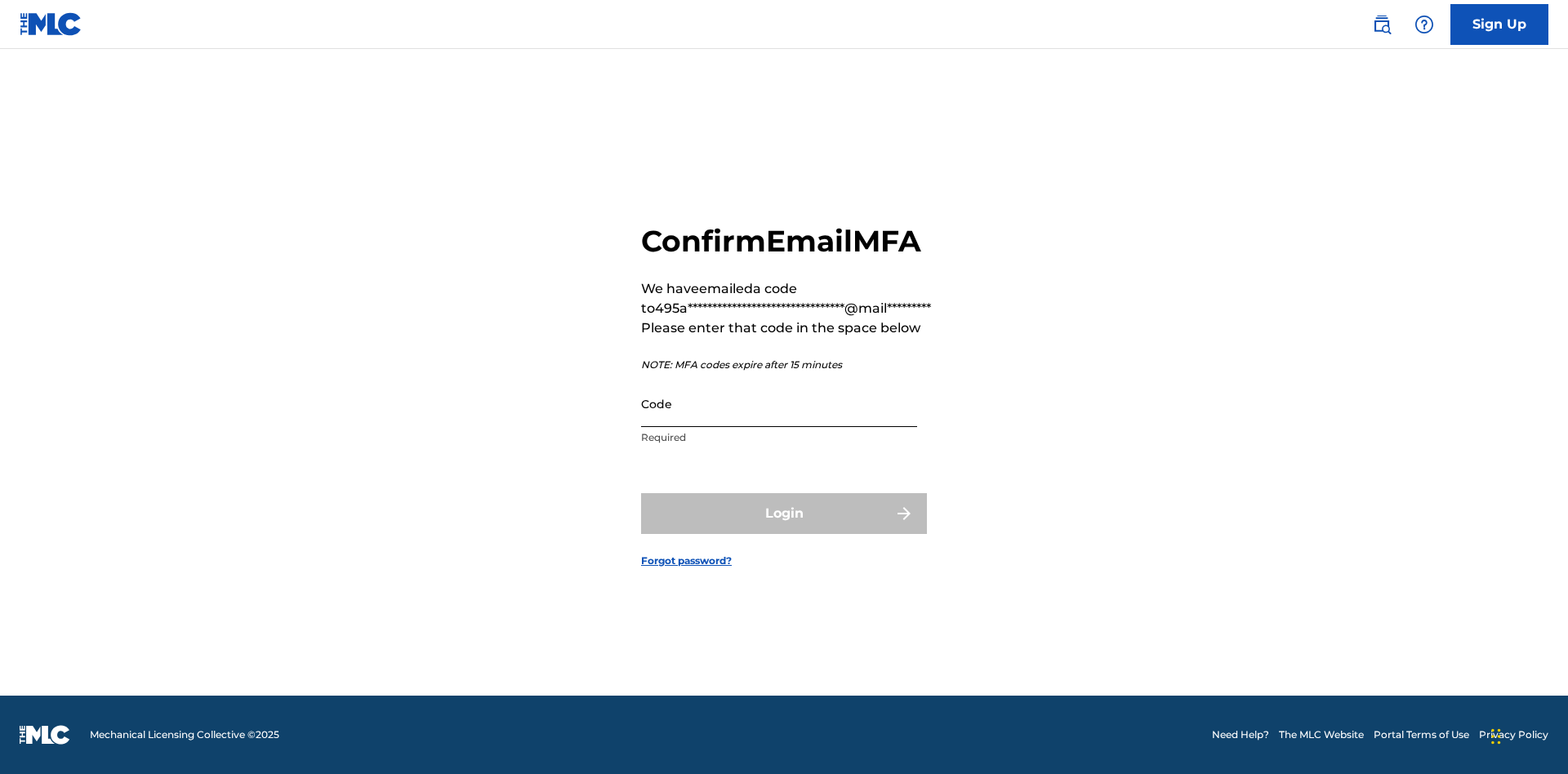
click at [779, 403] on input "Code" at bounding box center [778, 403] width 276 height 47
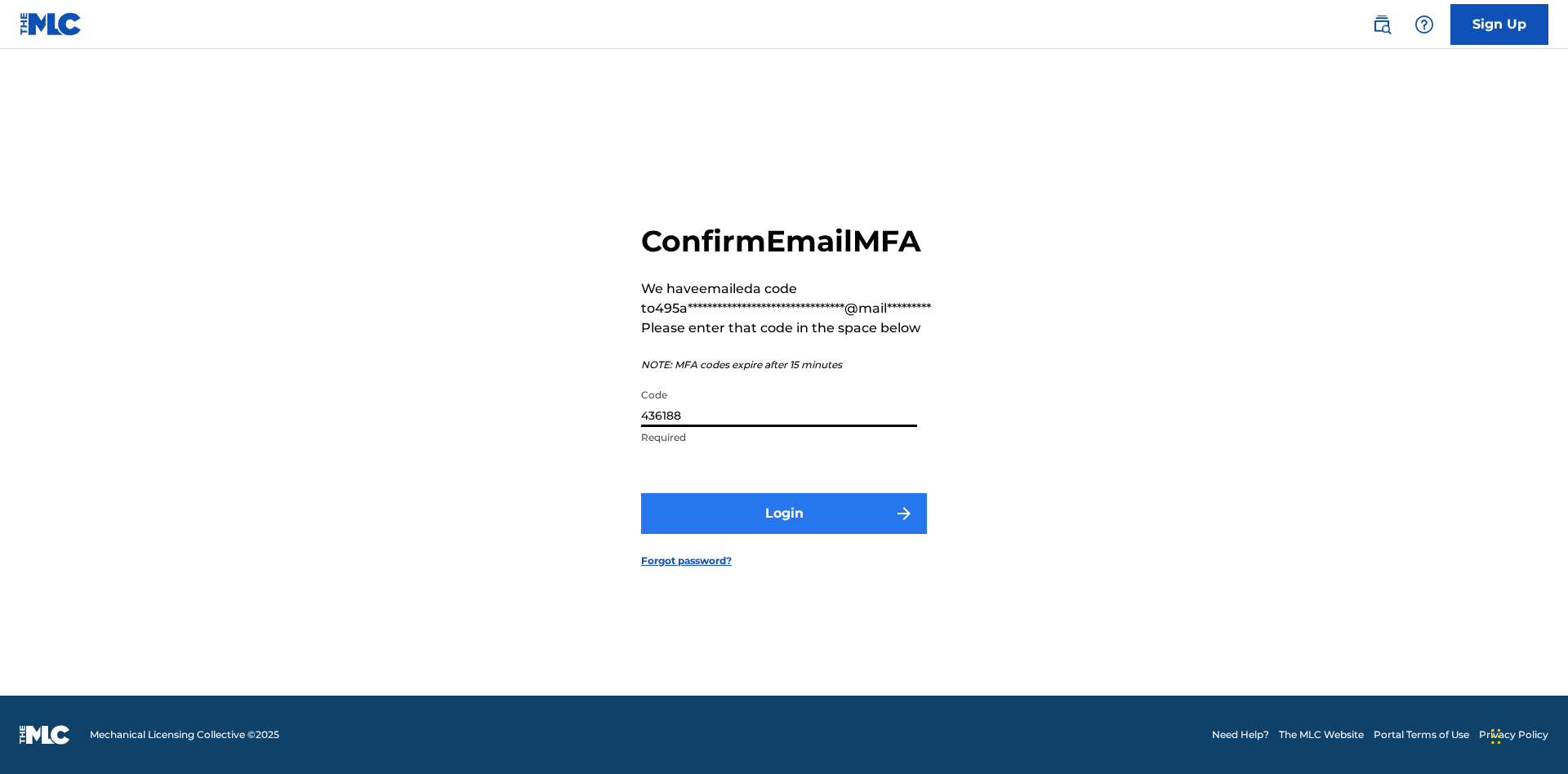
type input "436188"
click at [784, 512] on button "Login" at bounding box center [783, 513] width 286 height 41
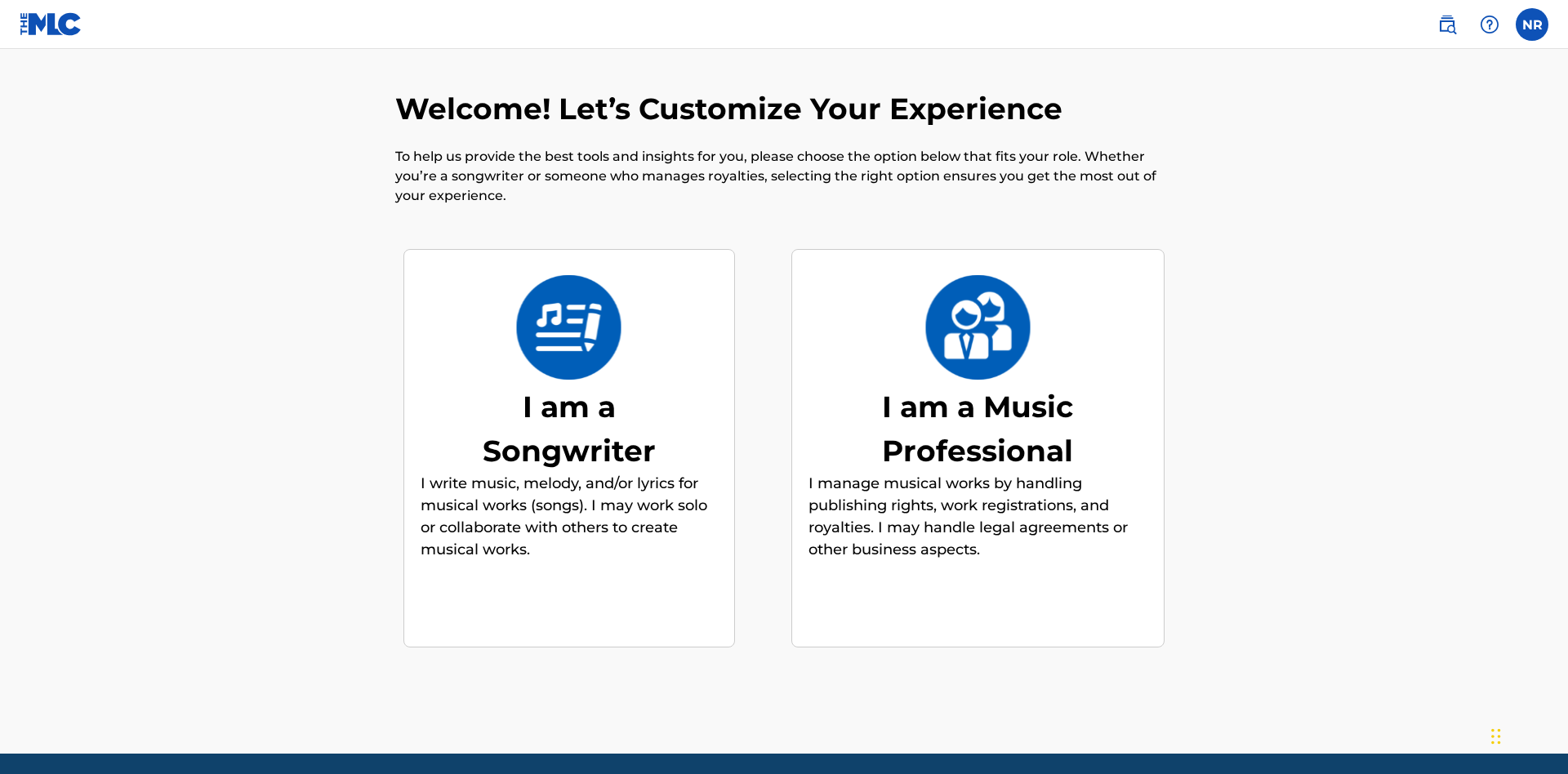
click at [568, 384] on div "I am a Songwriter" at bounding box center [569, 428] width 245 height 88
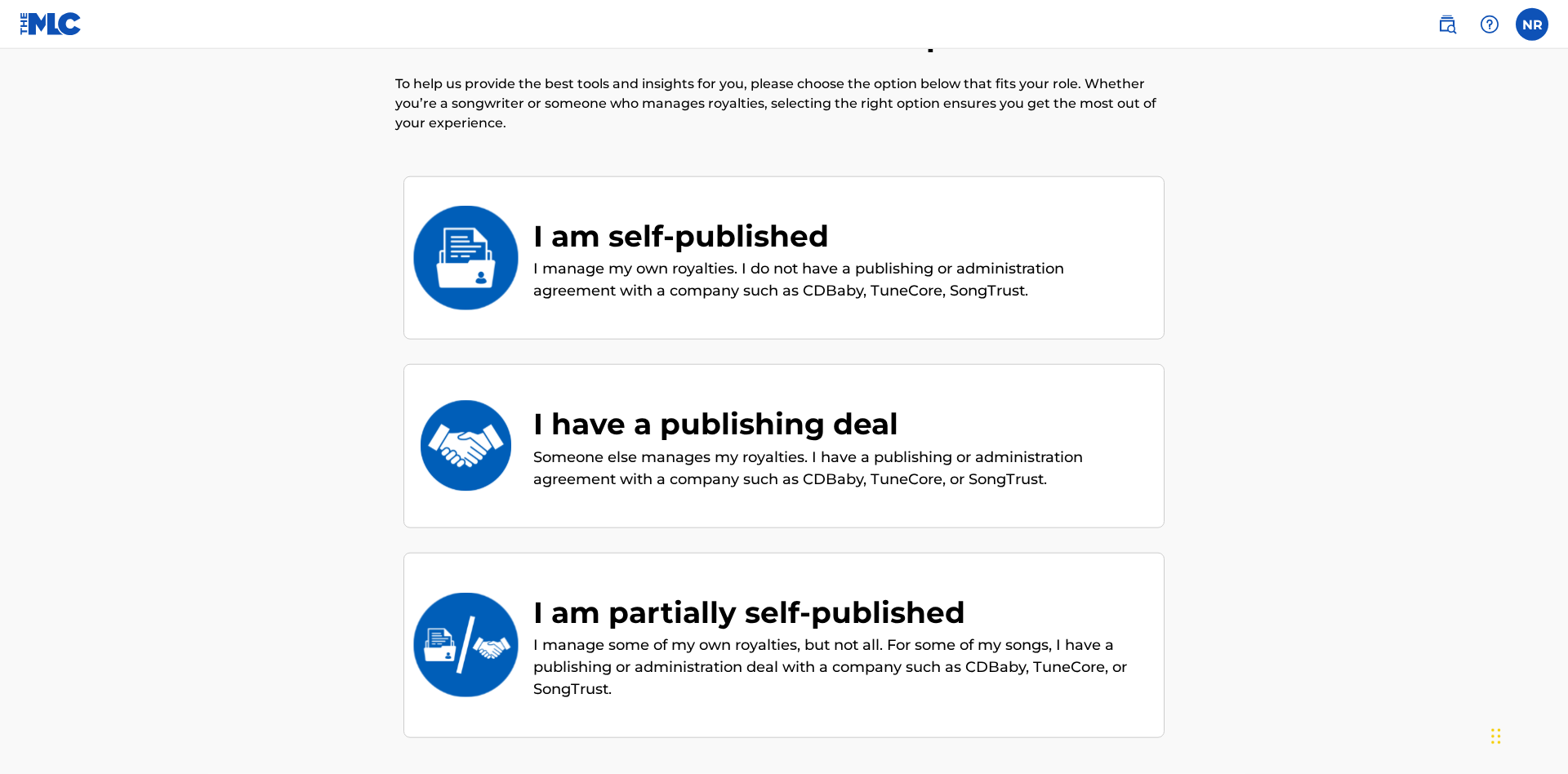
scroll to position [221, 0]
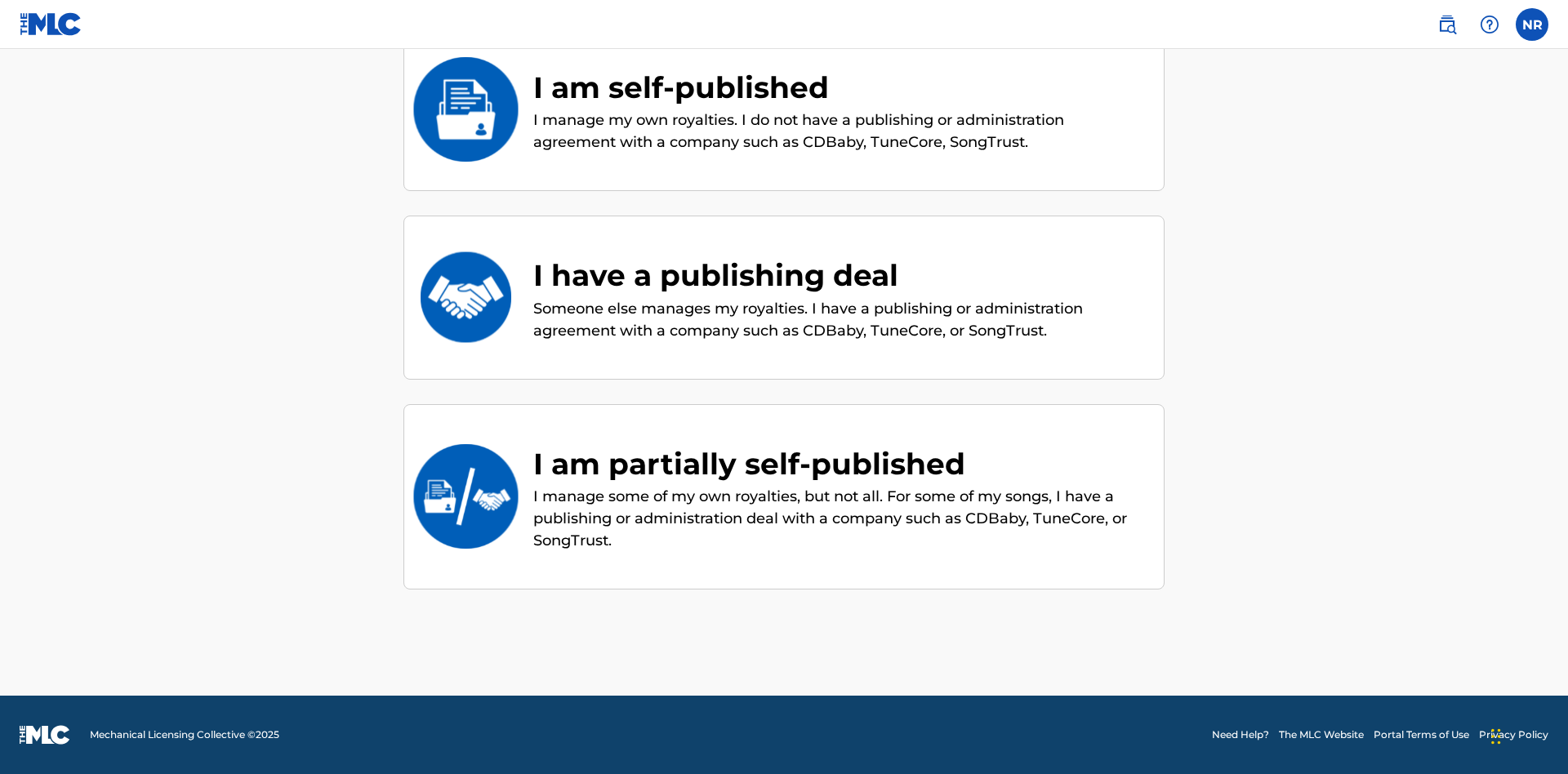
click at [840, 462] on div "I am partially self-published" at bounding box center [840, 463] width 614 height 44
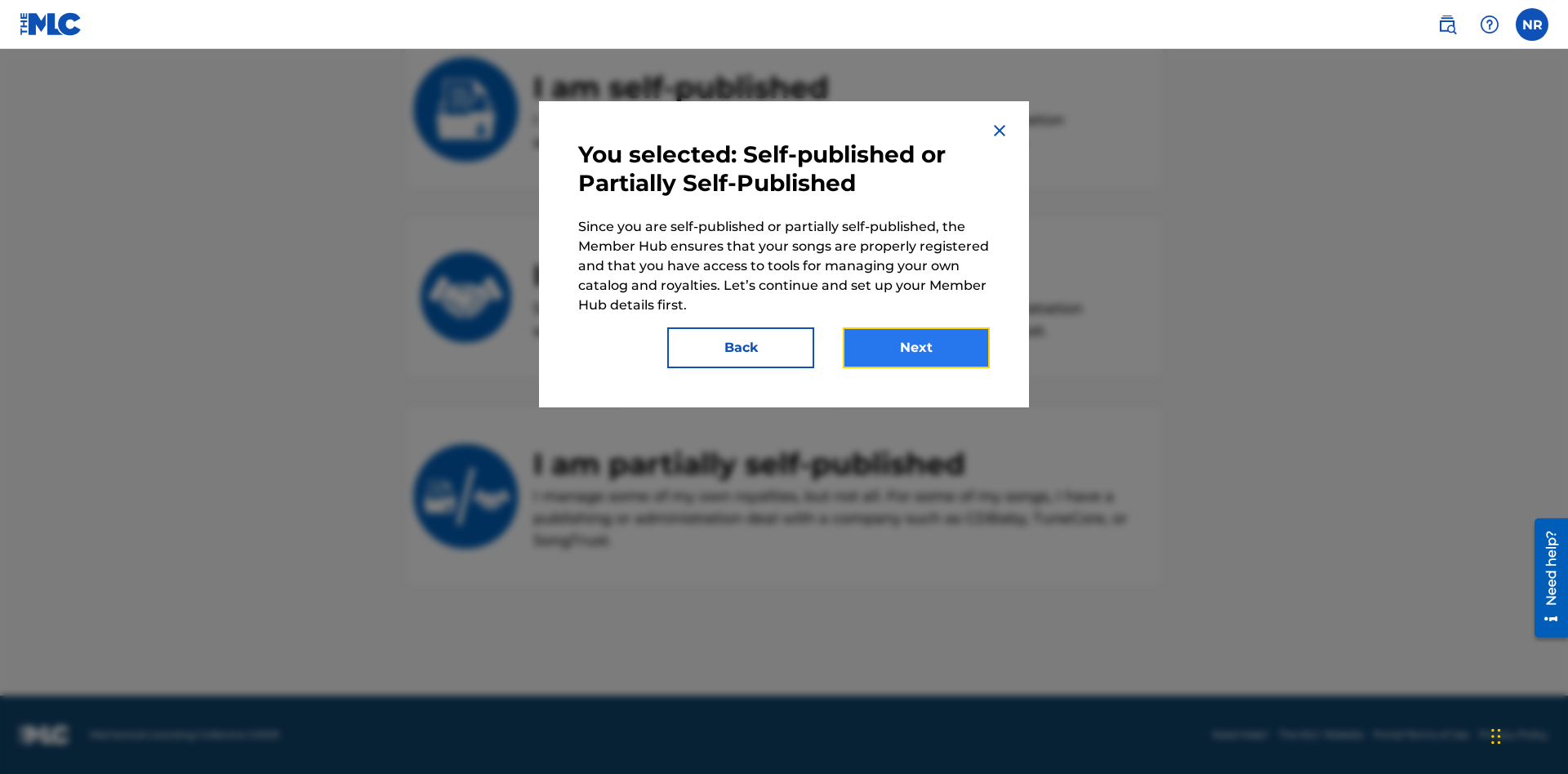
click at [916, 348] on button "Next" at bounding box center [916, 347] width 147 height 41
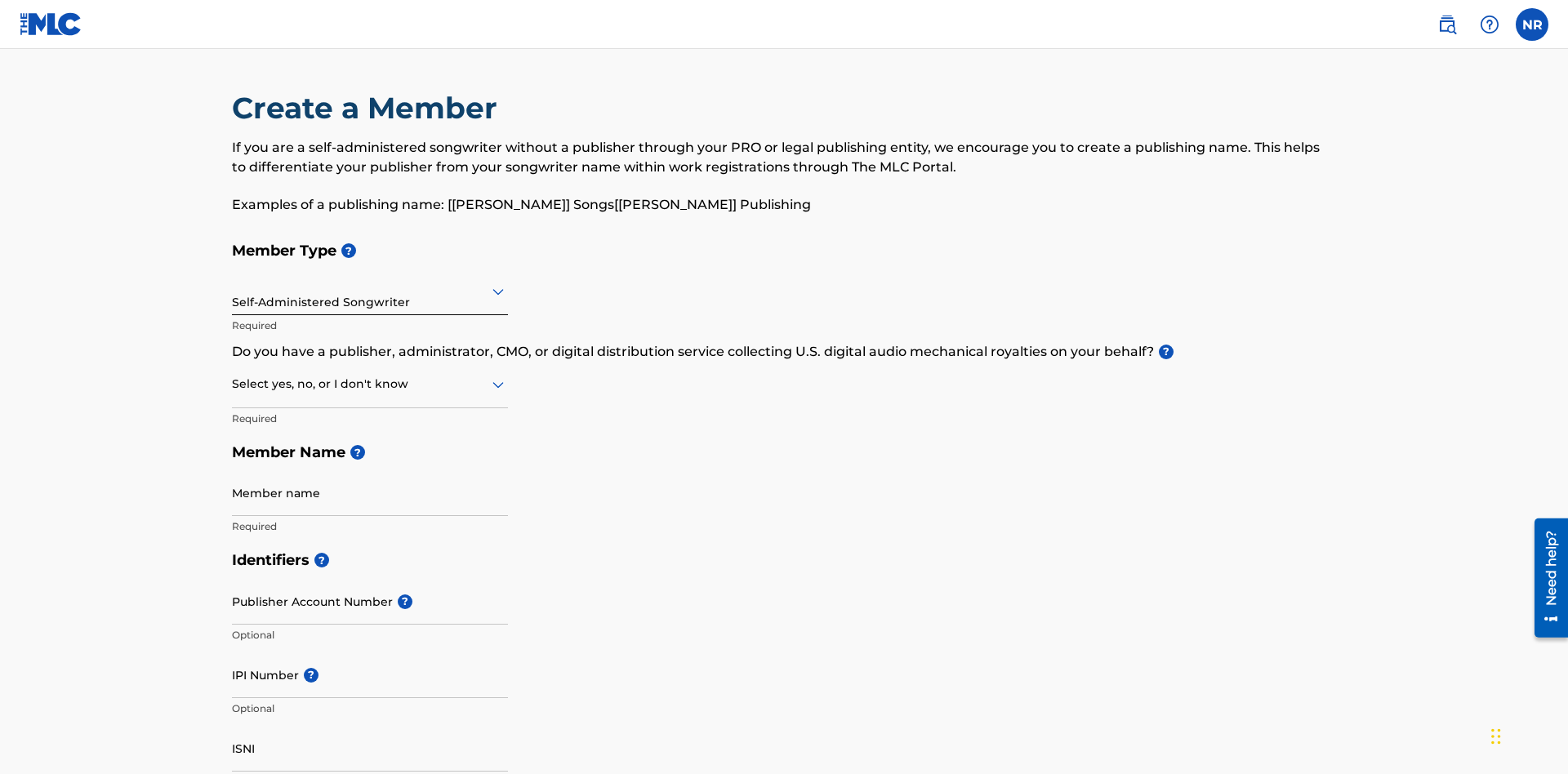
scroll to position [173, 0]
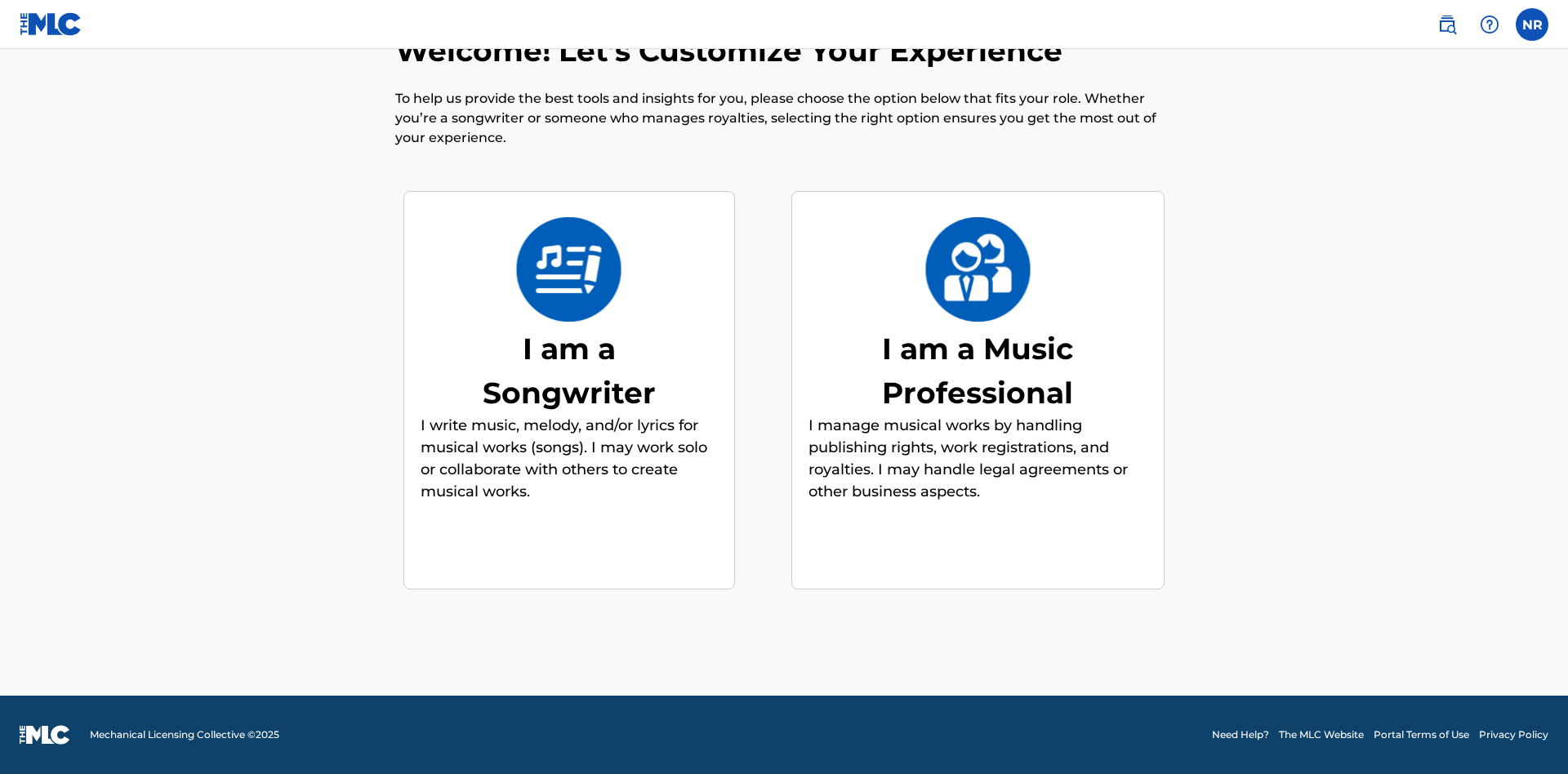
click at [977, 370] on div "I am a Music Professional" at bounding box center [977, 371] width 245 height 88
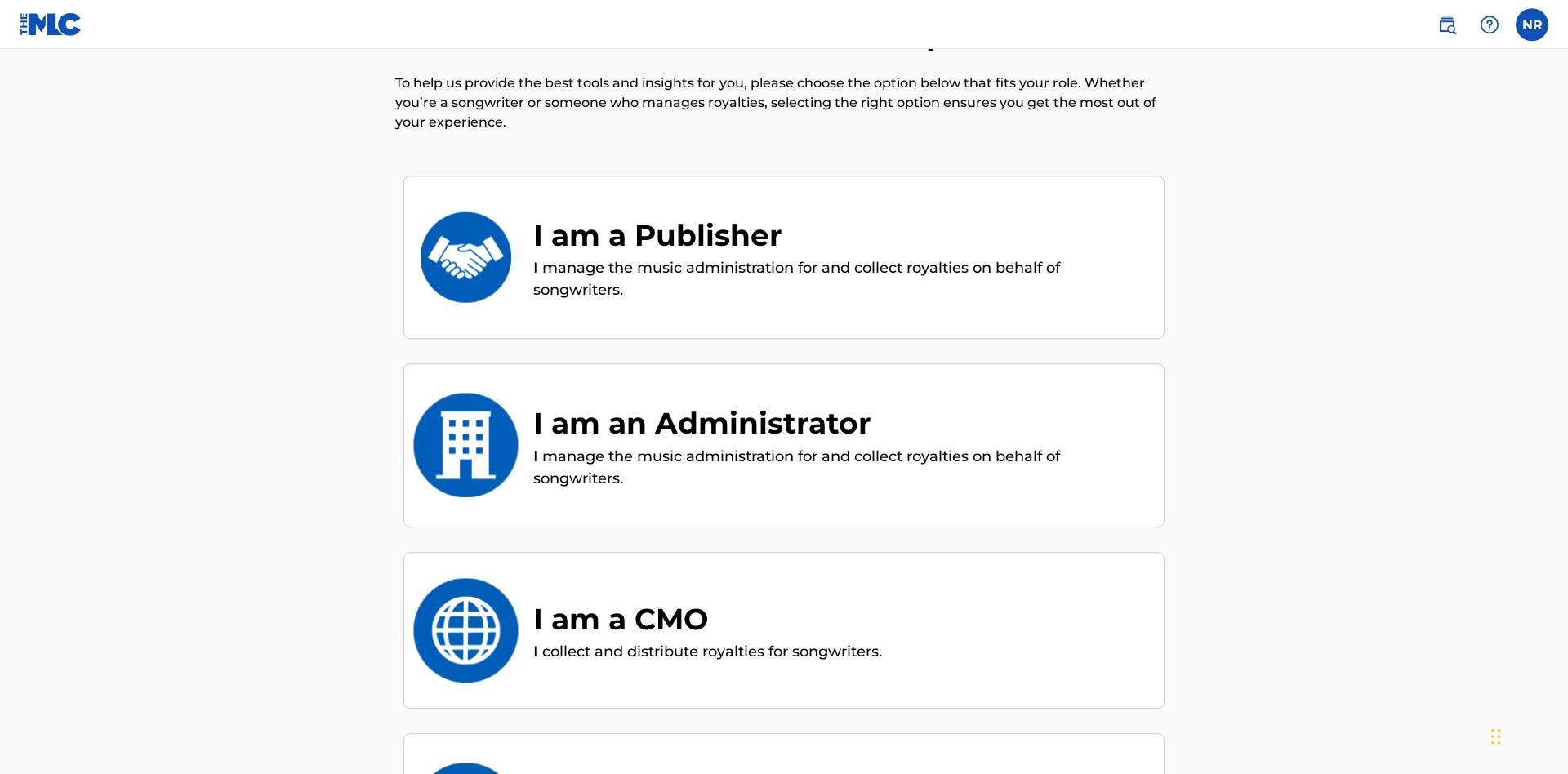
scroll to position [187, 0]
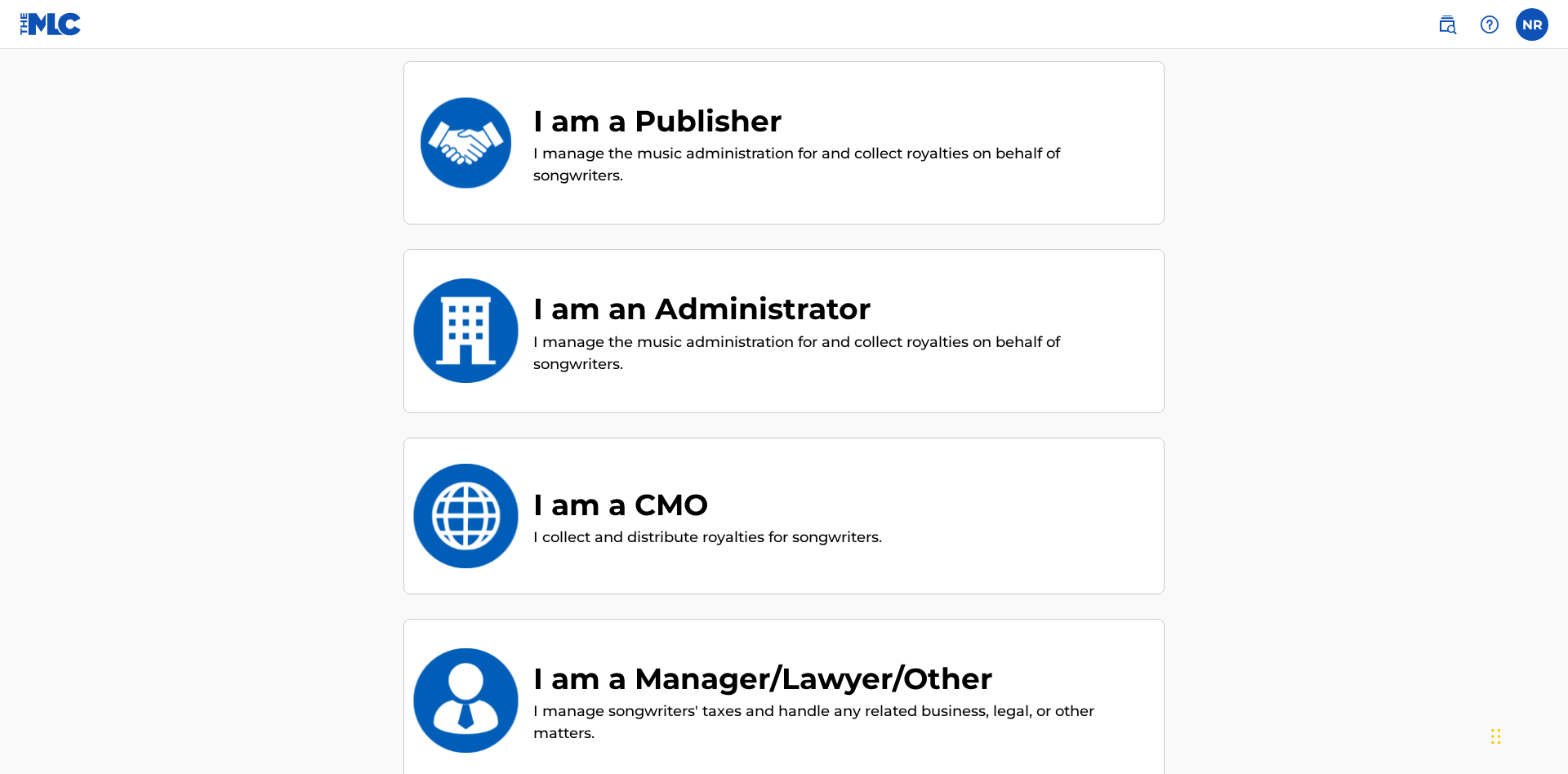
click at [840, 120] on div "I am a Publisher" at bounding box center [840, 120] width 614 height 44
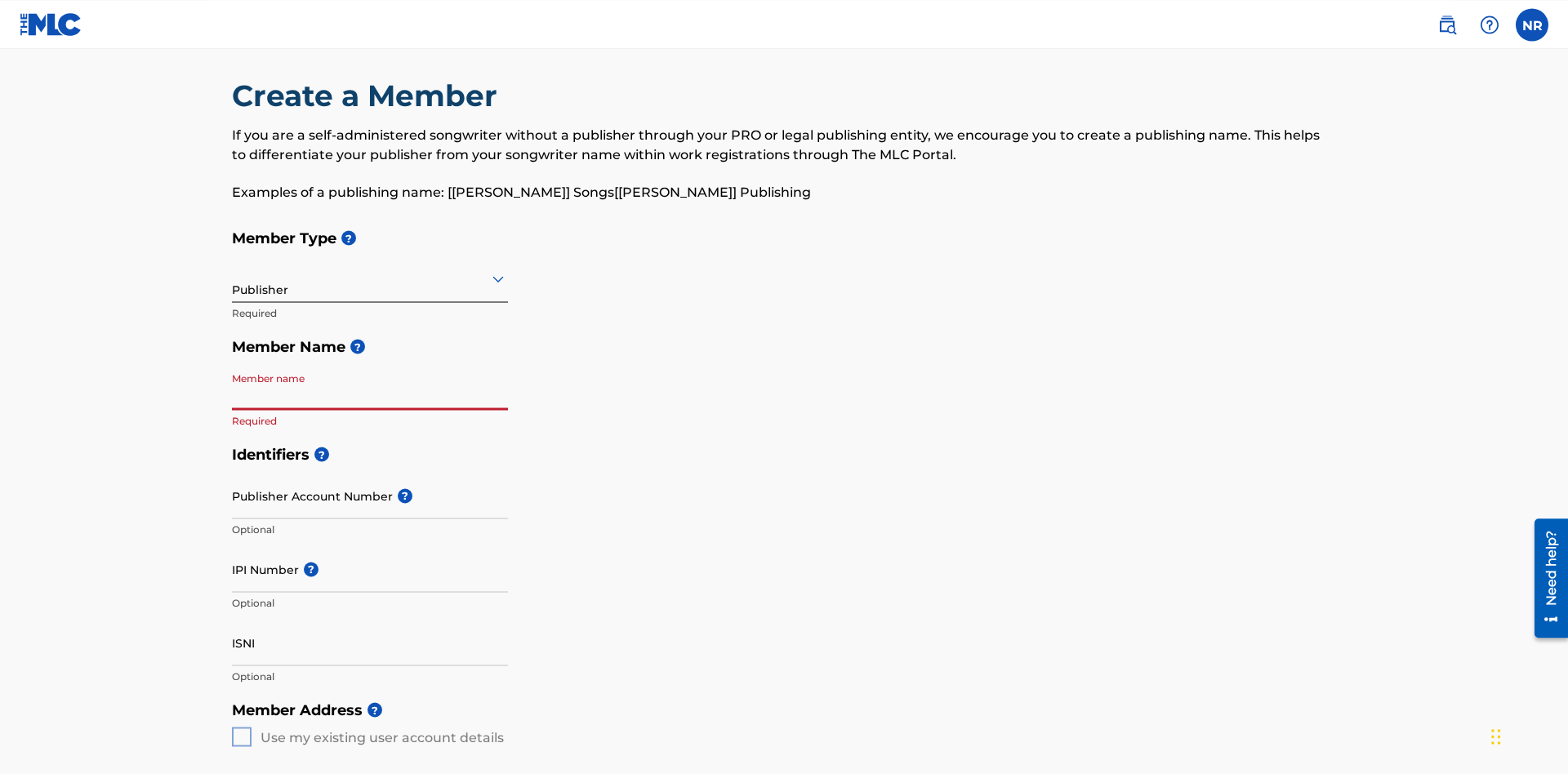
scroll to position [173, 0]
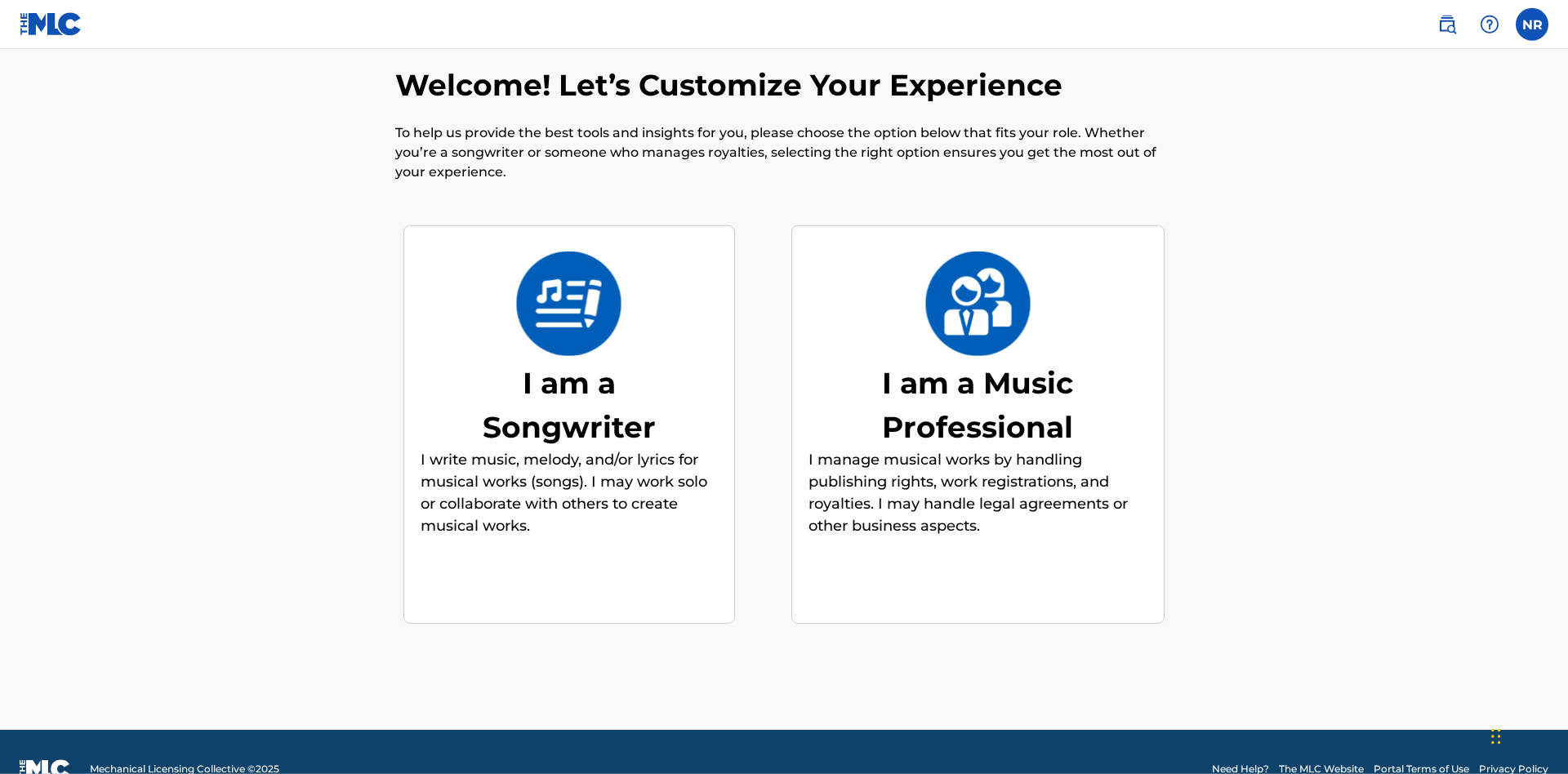
click at [977, 370] on div "I am a Music Professional" at bounding box center [977, 405] width 245 height 88
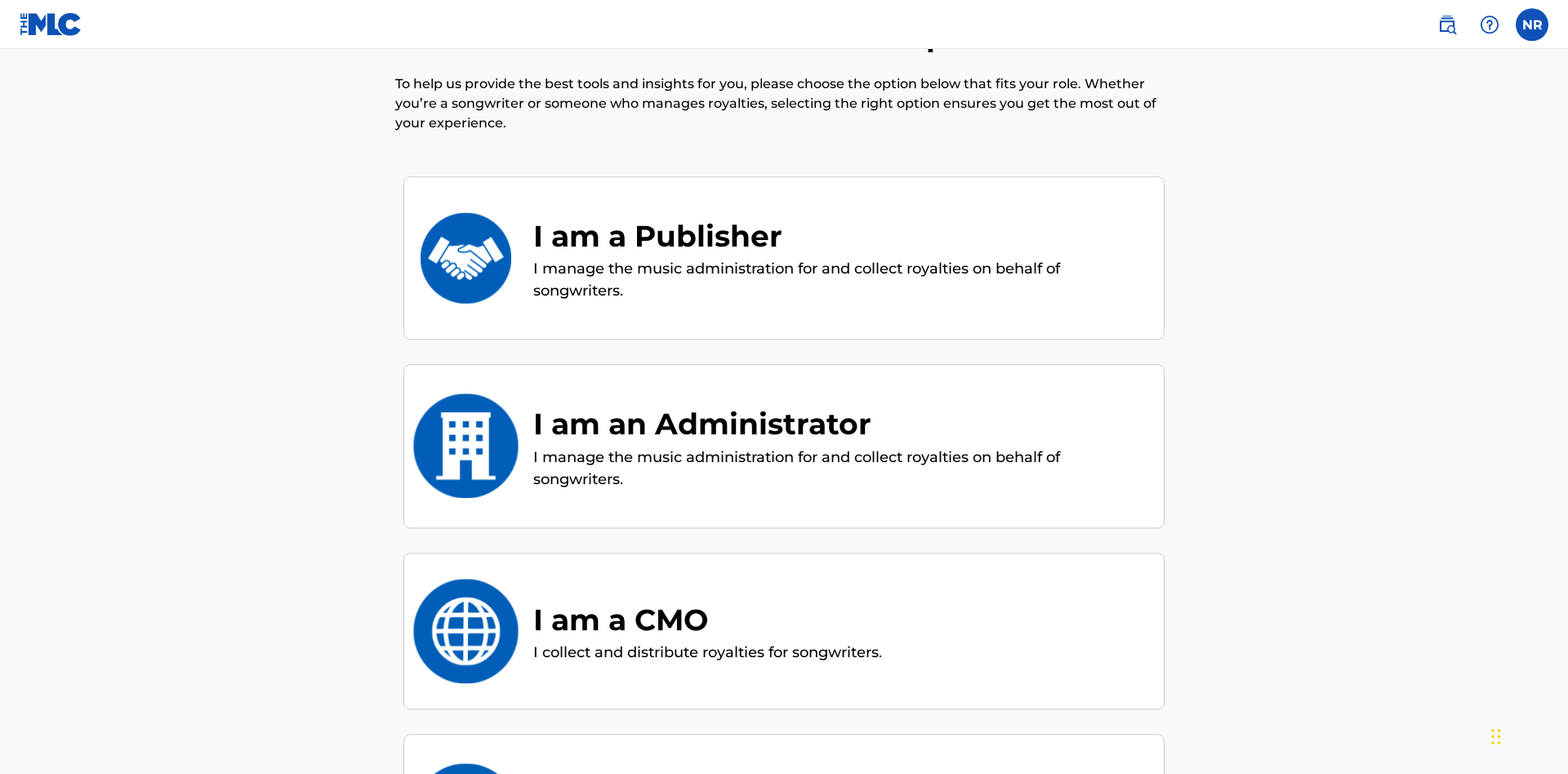
scroll to position [376, 0]
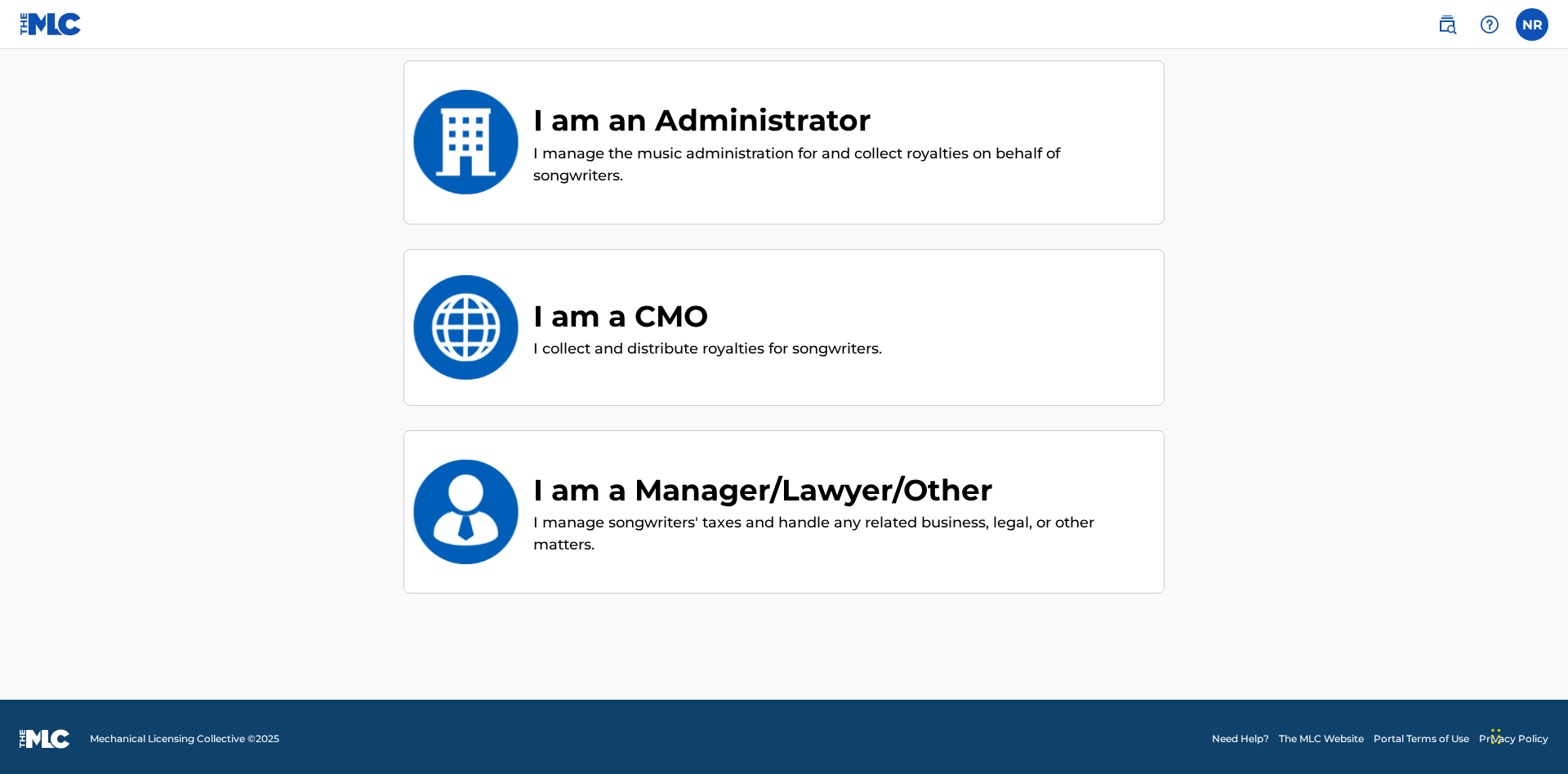
click at [840, 120] on div "I am an Administrator" at bounding box center [840, 119] width 614 height 44
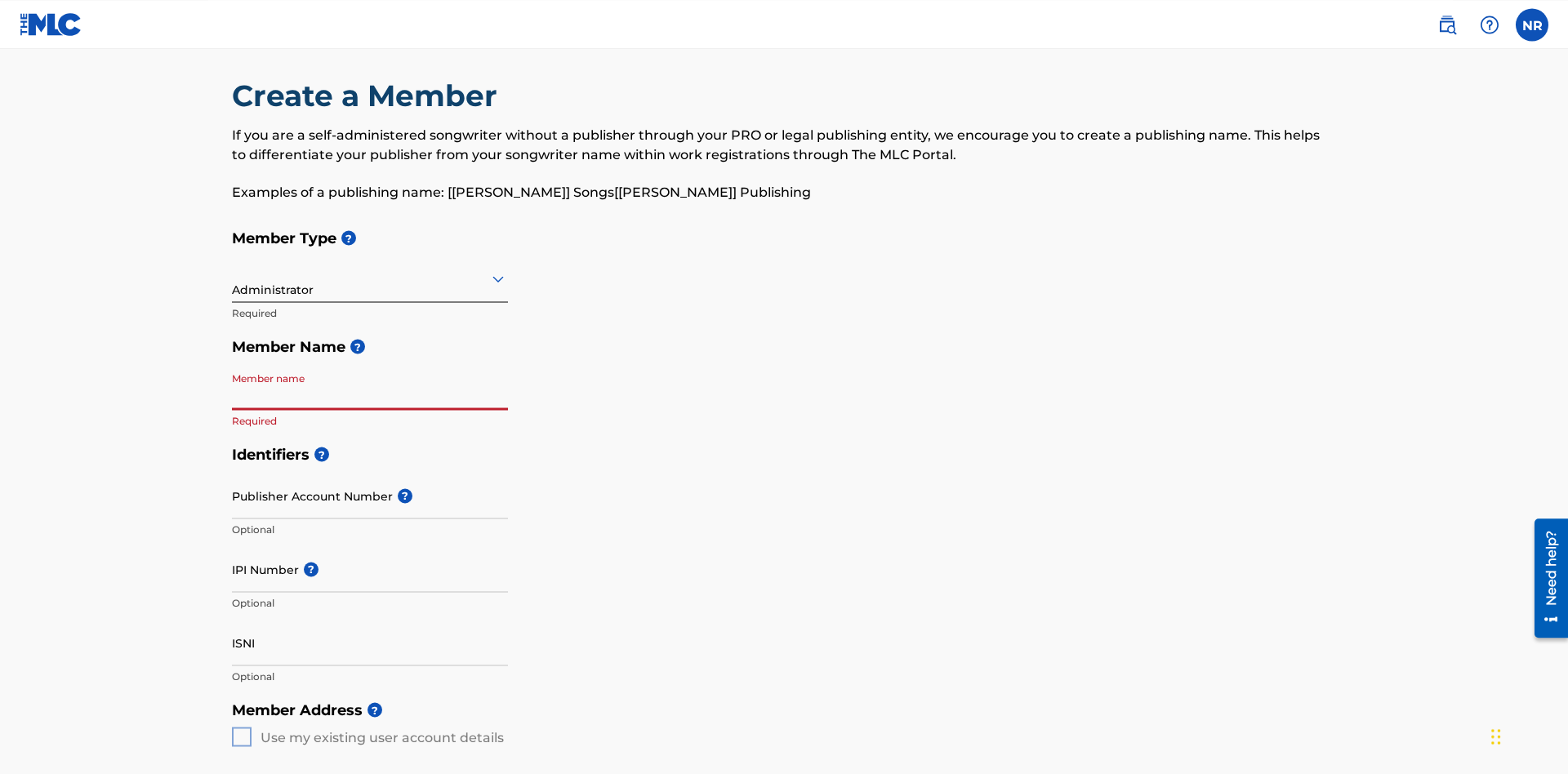
scroll to position [173, 0]
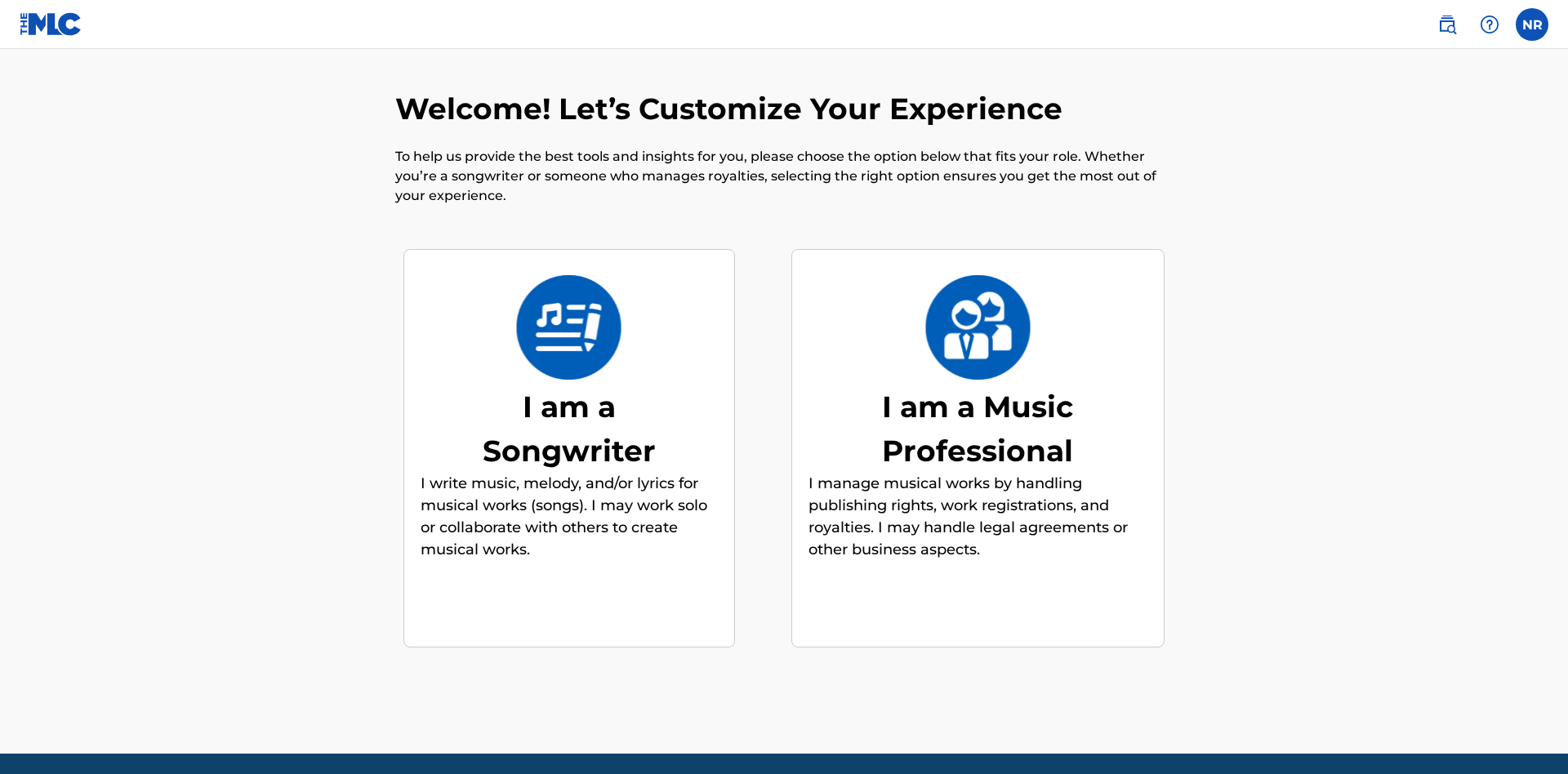
click at [977, 384] on div "I am a Music Professional" at bounding box center [977, 428] width 245 height 88
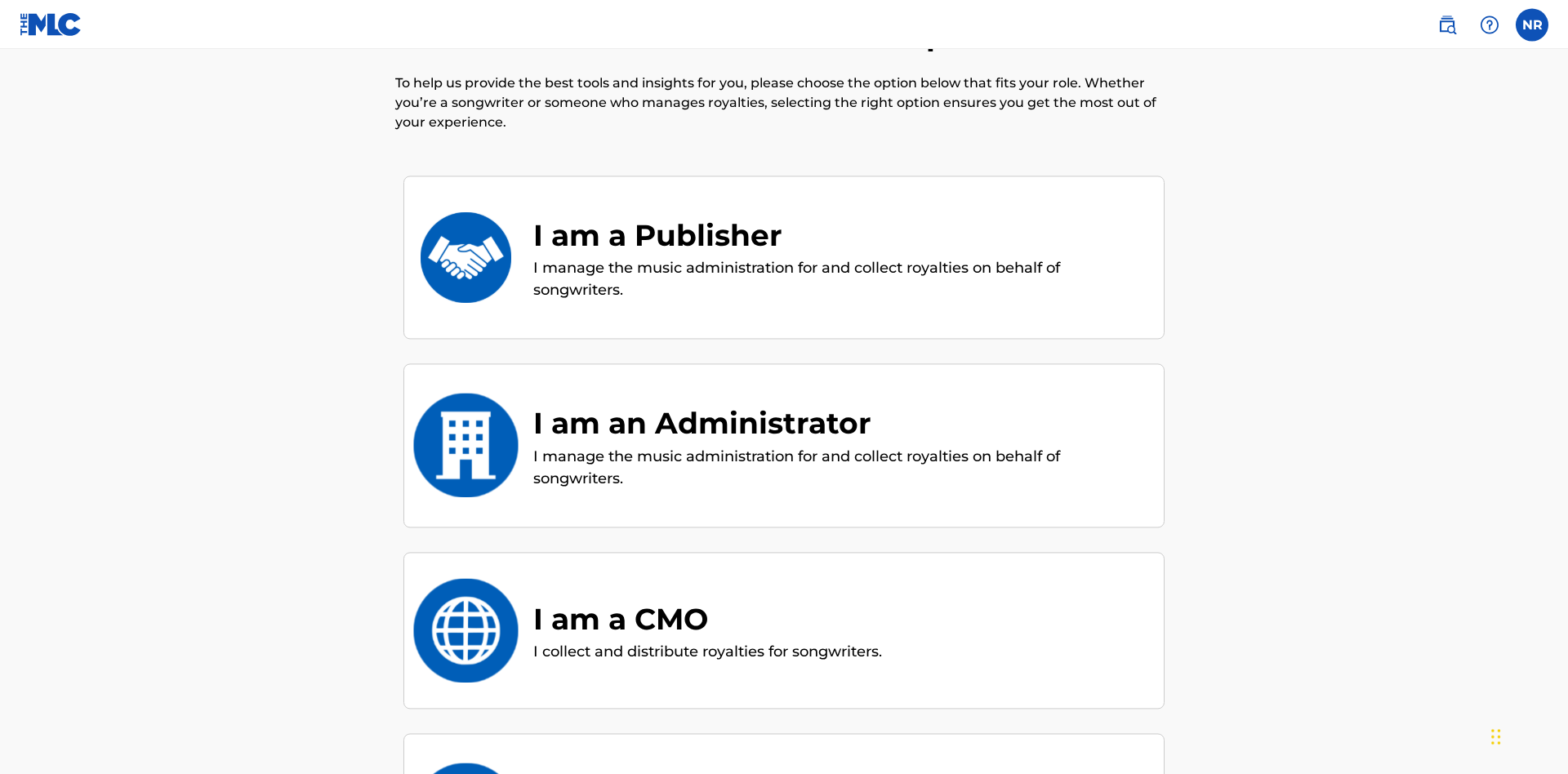
scroll to position [380, 0]
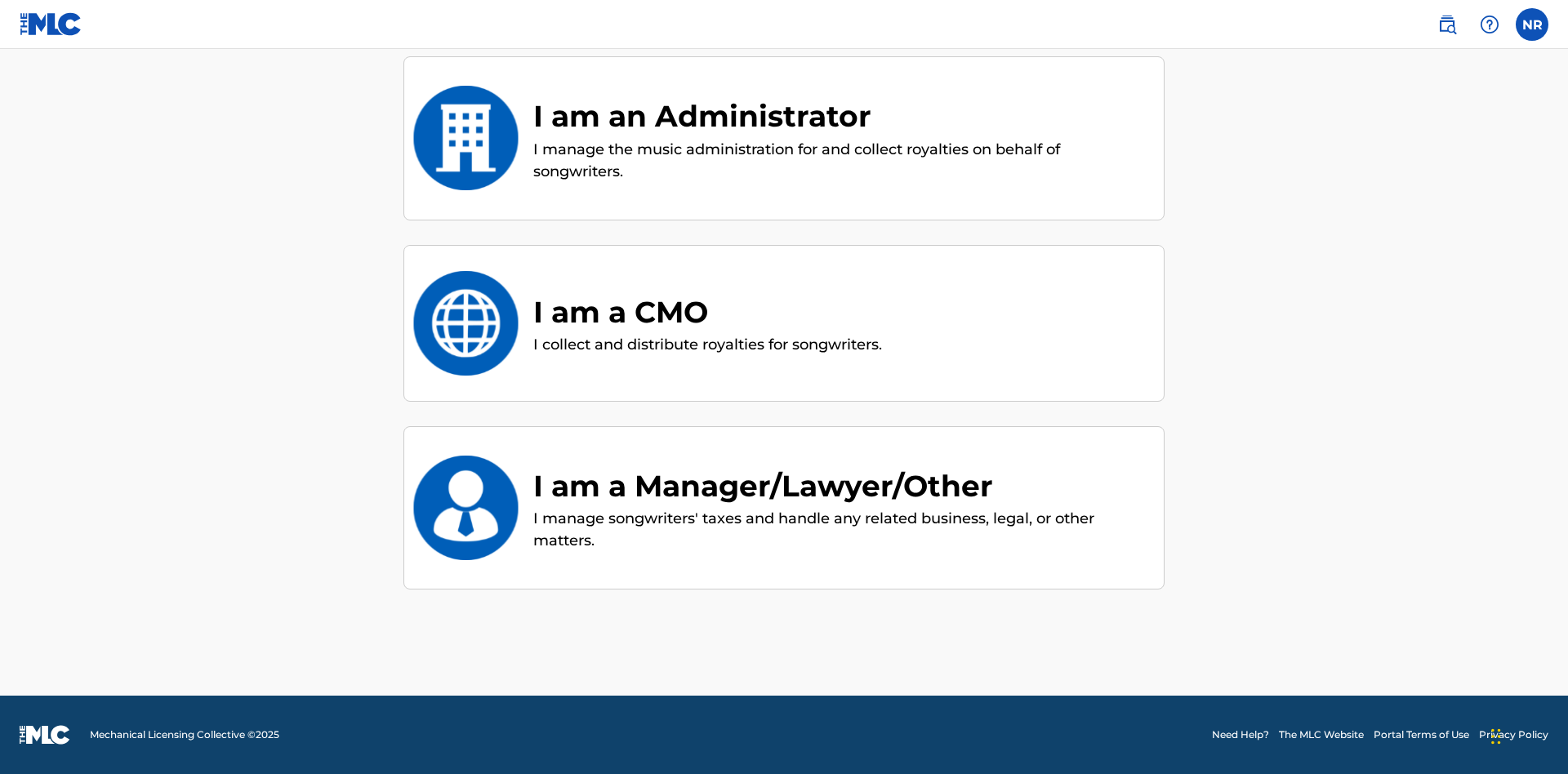
click at [709, 311] on div "I am a CMO" at bounding box center [708, 312] width 349 height 44
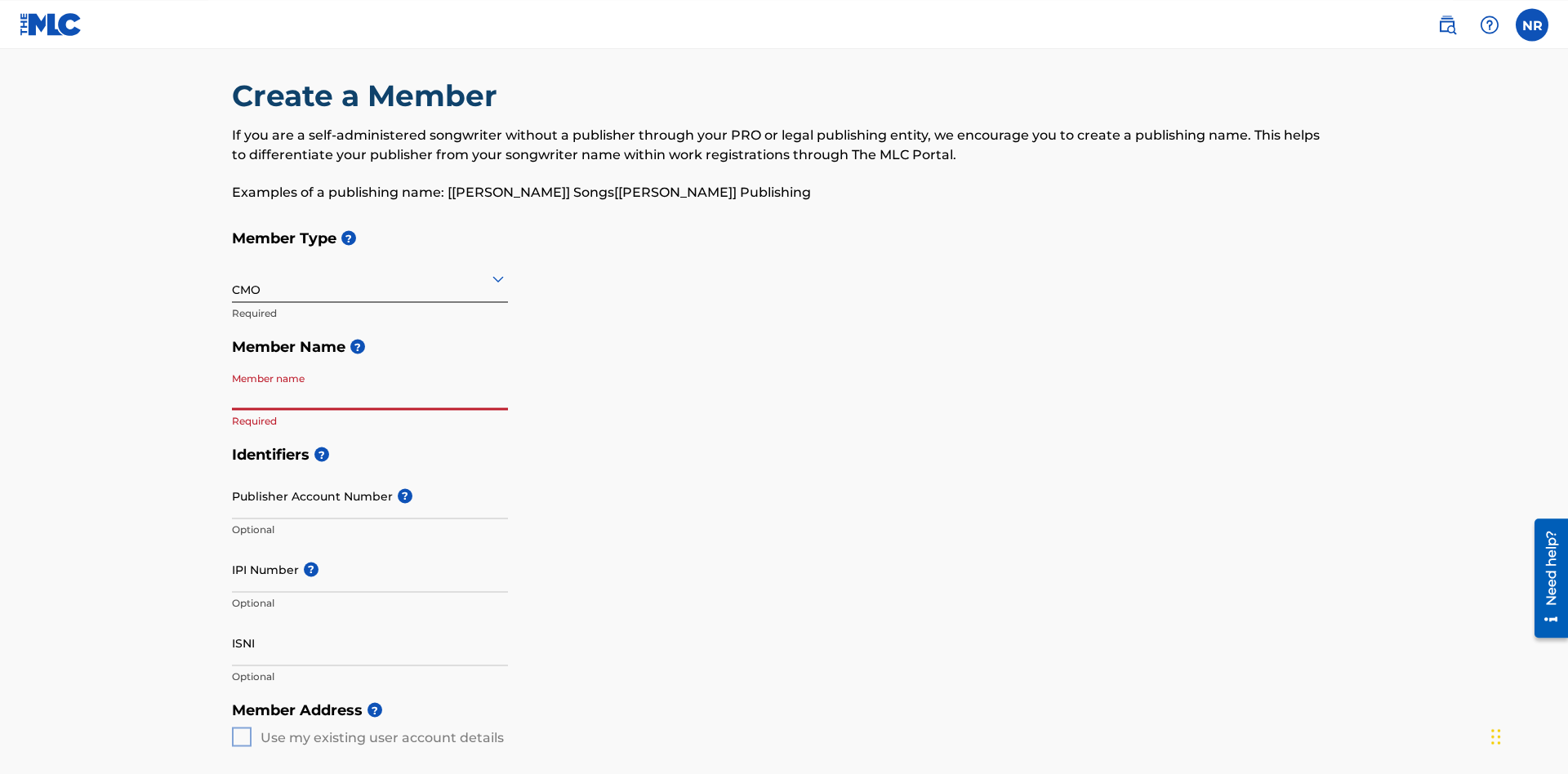
scroll to position [173, 0]
